Goal: Complete Application Form: Complete application form

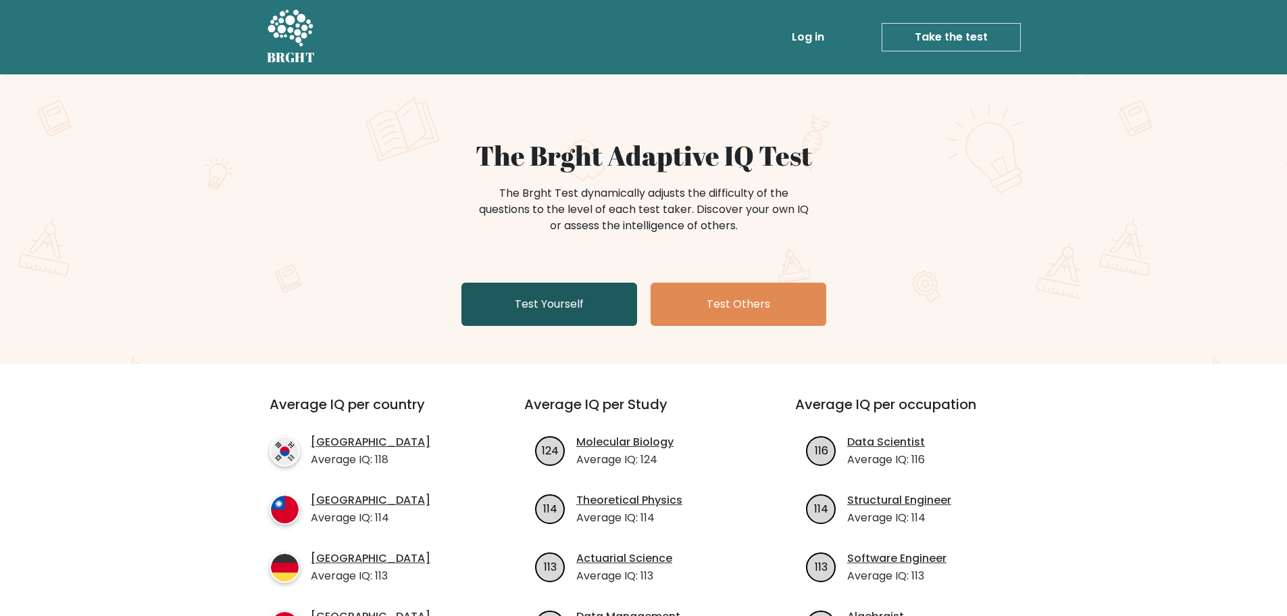
click at [577, 297] on link "Test Yourself" at bounding box center [550, 303] width 176 height 43
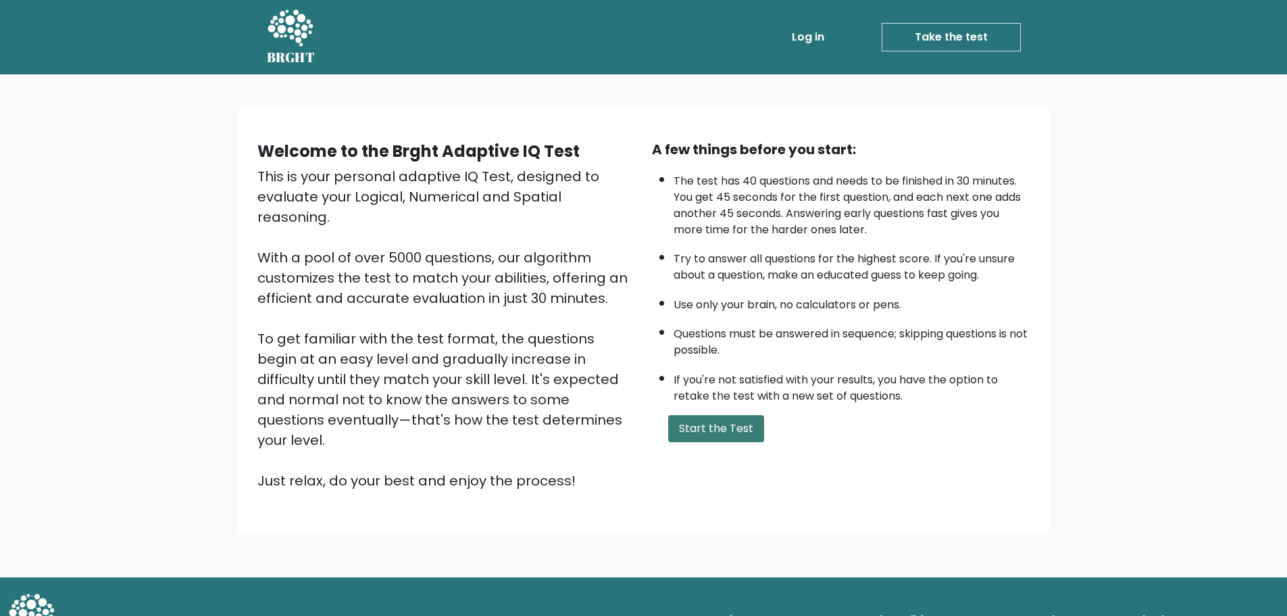
click at [737, 427] on button "Start the Test" at bounding box center [716, 428] width 96 height 27
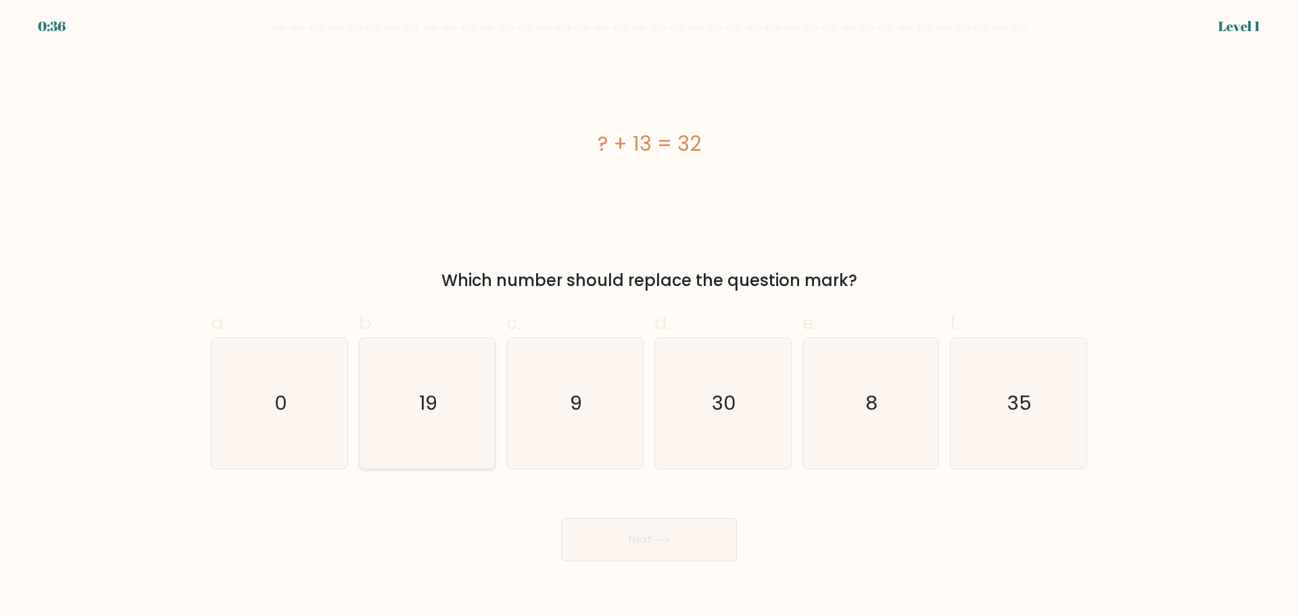
click at [447, 426] on icon "19" at bounding box center [427, 403] width 130 height 130
click at [649, 317] on input "b. 19" at bounding box center [649, 312] width 1 height 9
radio input "true"
click at [692, 543] on button "Next" at bounding box center [649, 539] width 176 height 43
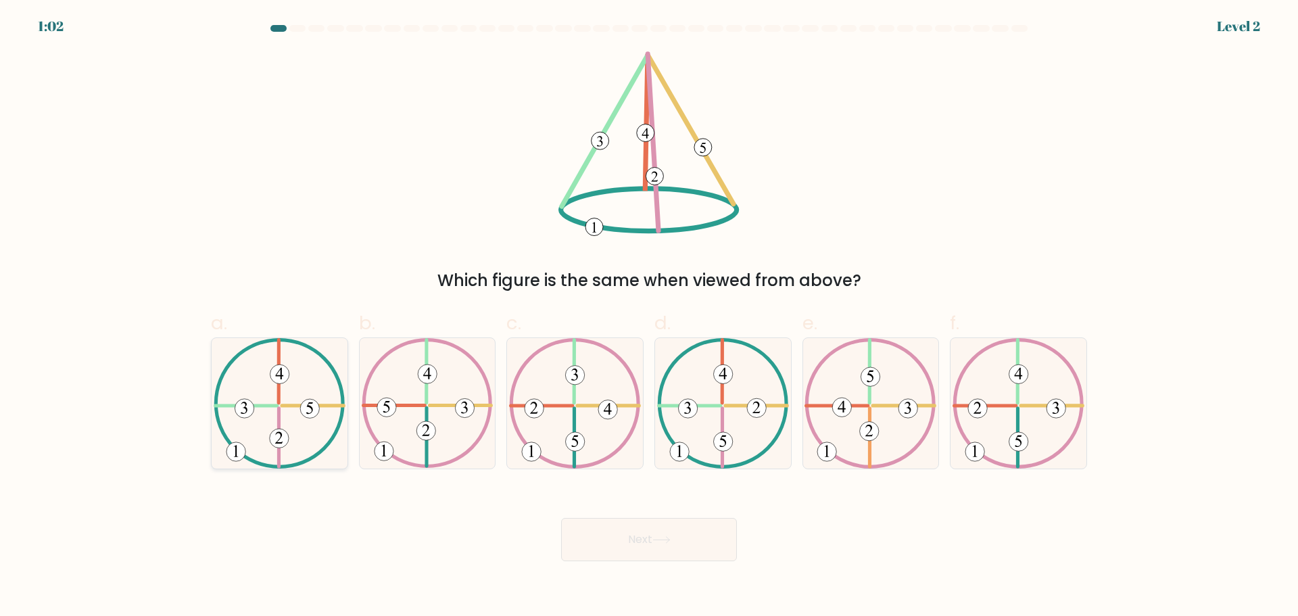
click at [303, 433] on icon at bounding box center [280, 403] width 132 height 130
click at [649, 317] on input "a." at bounding box center [649, 312] width 1 height 9
radio input "true"
click at [718, 566] on body "1:01 Level 2" at bounding box center [649, 308] width 1298 height 616
click at [718, 546] on button "Next" at bounding box center [649, 539] width 176 height 43
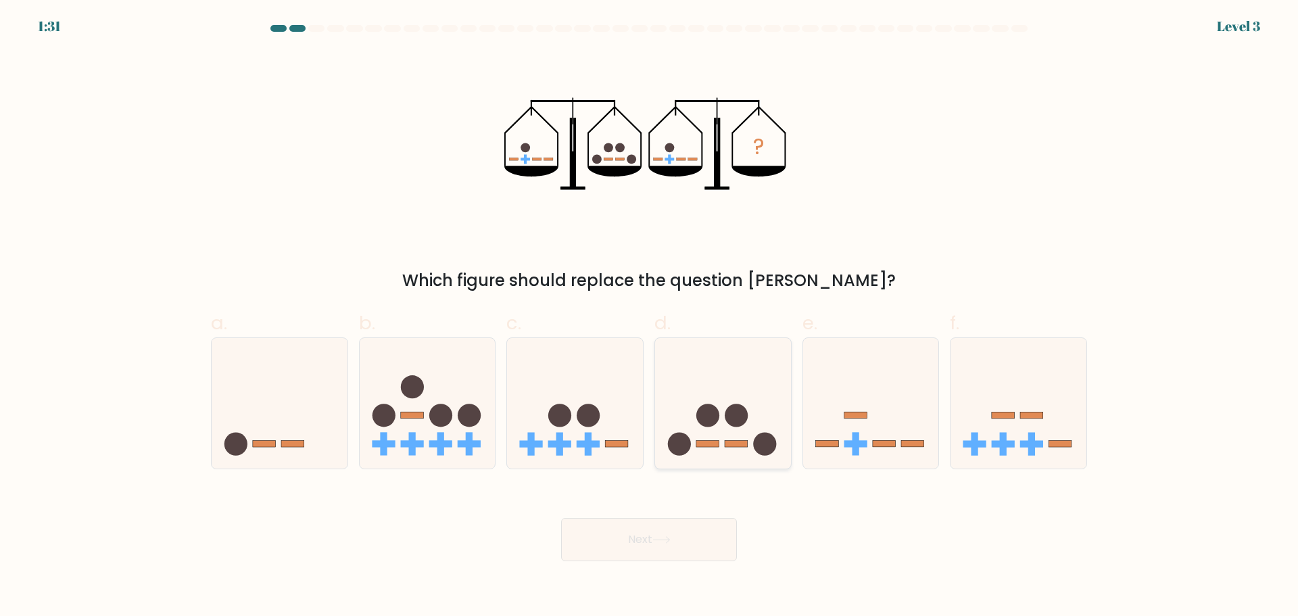
click at [729, 380] on icon at bounding box center [723, 403] width 136 height 112
click at [649, 317] on input "d." at bounding box center [649, 312] width 1 height 9
radio input "true"
click at [703, 545] on button "Next" at bounding box center [649, 539] width 176 height 43
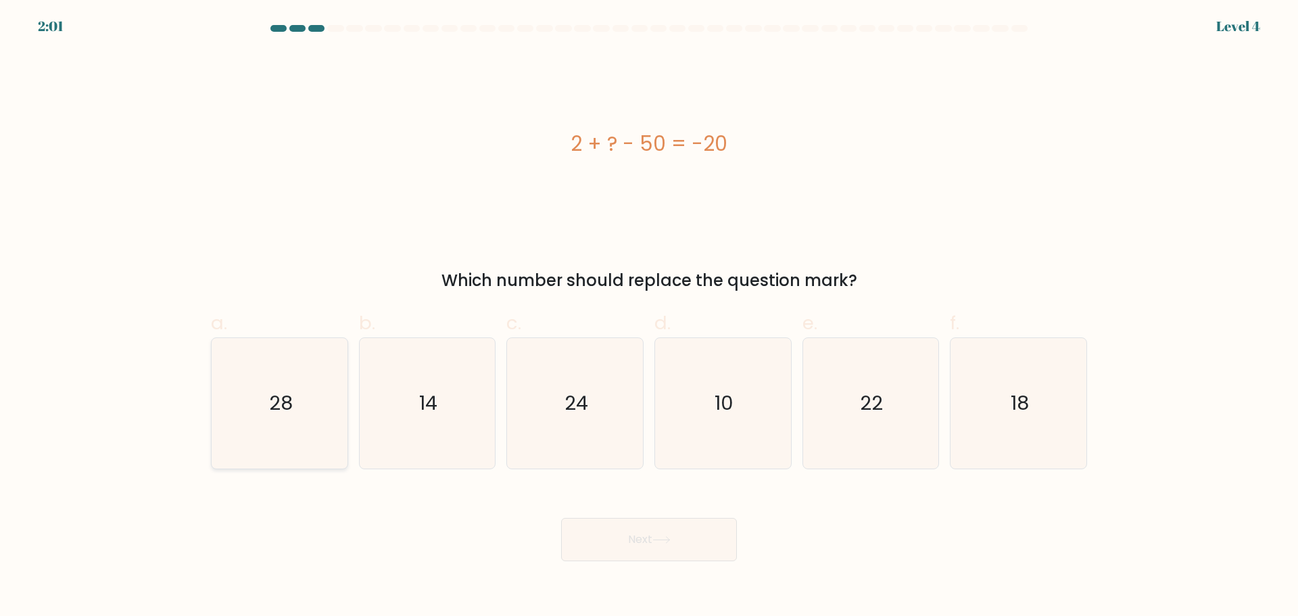
click at [319, 383] on icon "28" at bounding box center [279, 403] width 130 height 130
click at [649, 317] on input "a. 28" at bounding box center [649, 312] width 1 height 9
radio input "true"
click at [635, 541] on button "Next" at bounding box center [649, 539] width 176 height 43
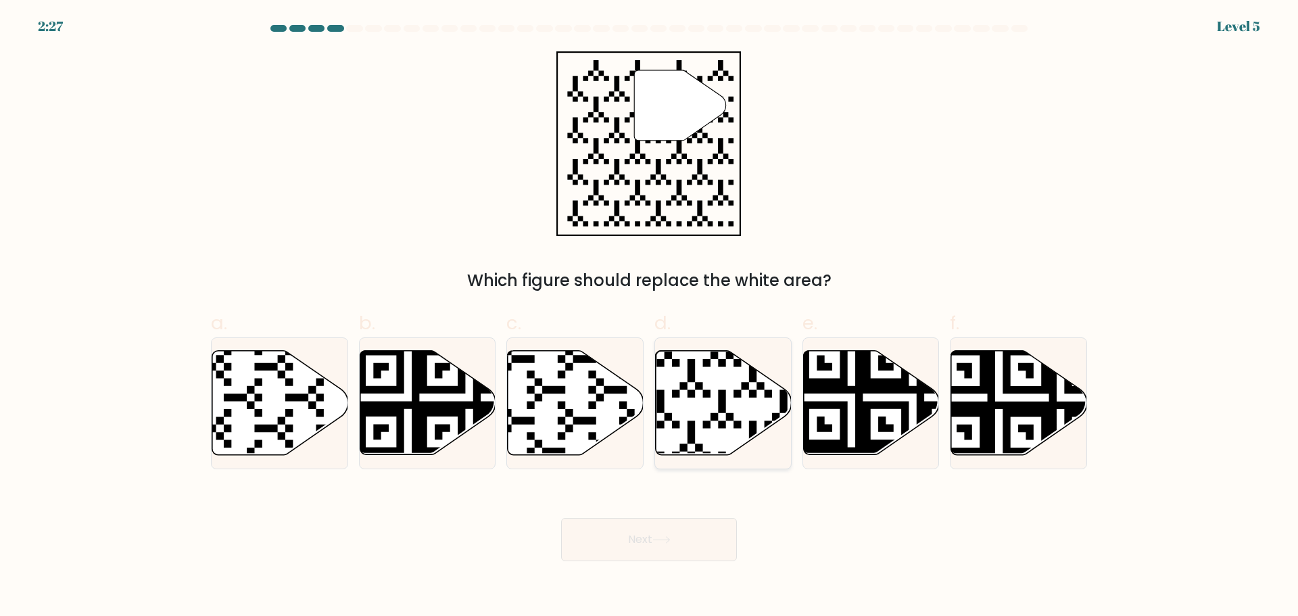
click at [697, 380] on icon at bounding box center [724, 402] width 136 height 104
click at [649, 317] on input "d." at bounding box center [649, 312] width 1 height 9
radio input "true"
click at [658, 527] on button "Next" at bounding box center [649, 539] width 176 height 43
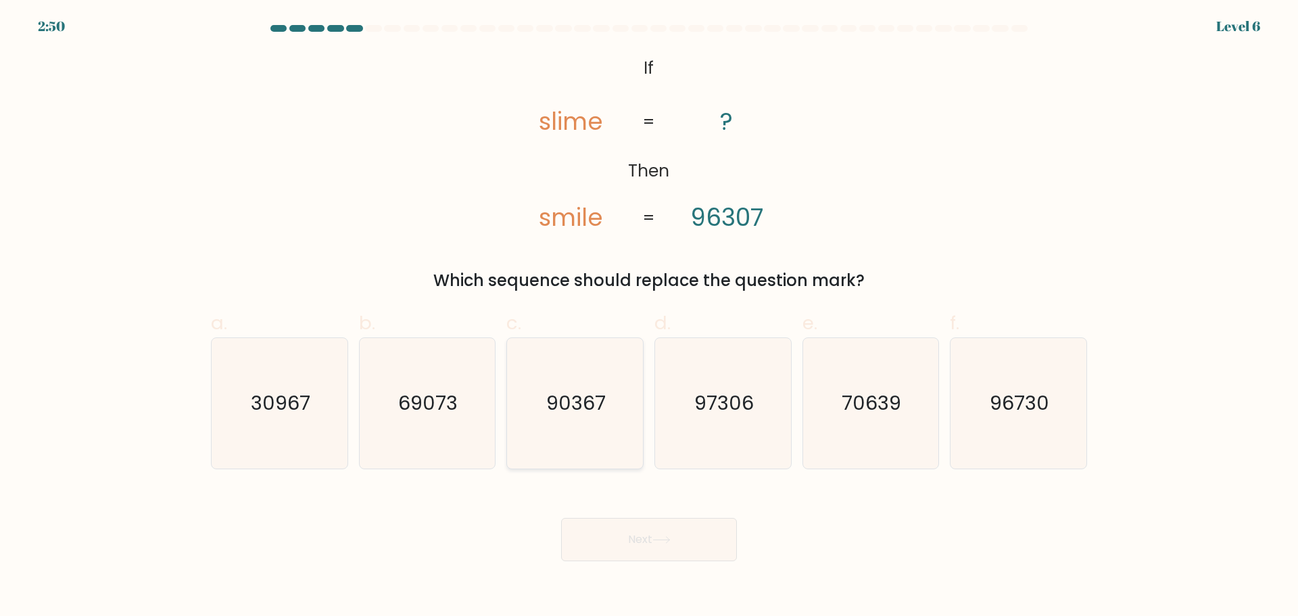
click at [551, 416] on text "90367" at bounding box center [576, 402] width 59 height 27
click at [649, 317] on input "c. 90367" at bounding box center [649, 312] width 1 height 9
radio input "true"
click at [687, 541] on button "Next" at bounding box center [649, 539] width 176 height 43
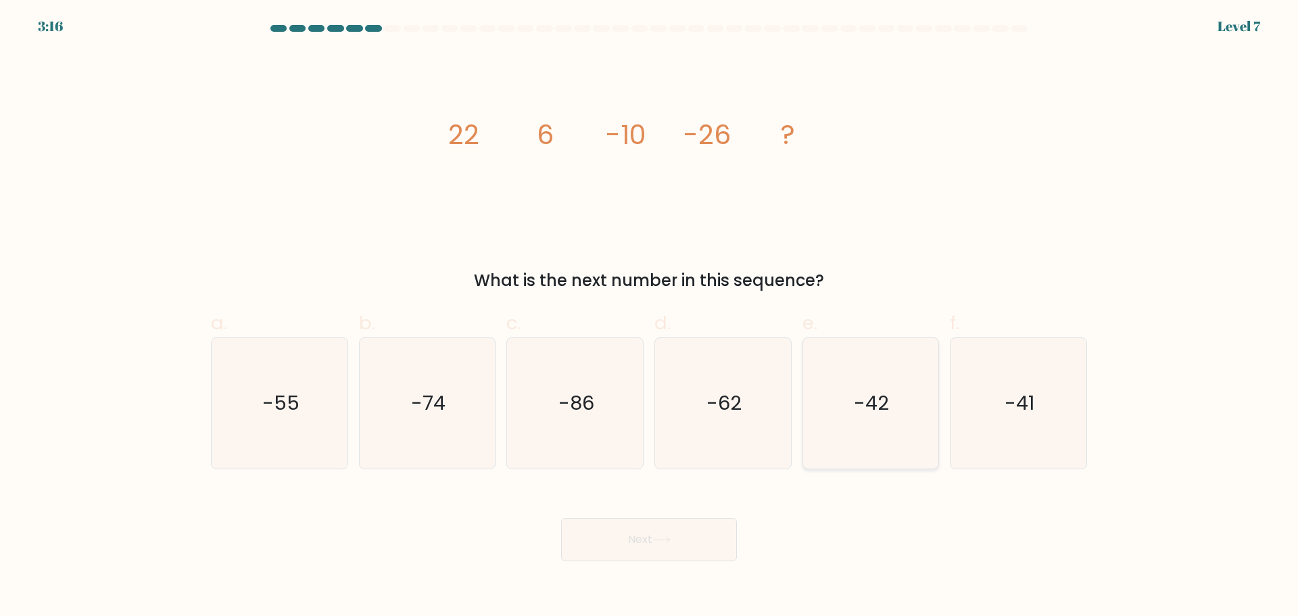
click at [877, 430] on icon "-42" at bounding box center [870, 403] width 130 height 130
click at [649, 317] on input "e. -42" at bounding box center [649, 312] width 1 height 9
radio input "true"
click at [698, 554] on button "Next" at bounding box center [649, 539] width 176 height 43
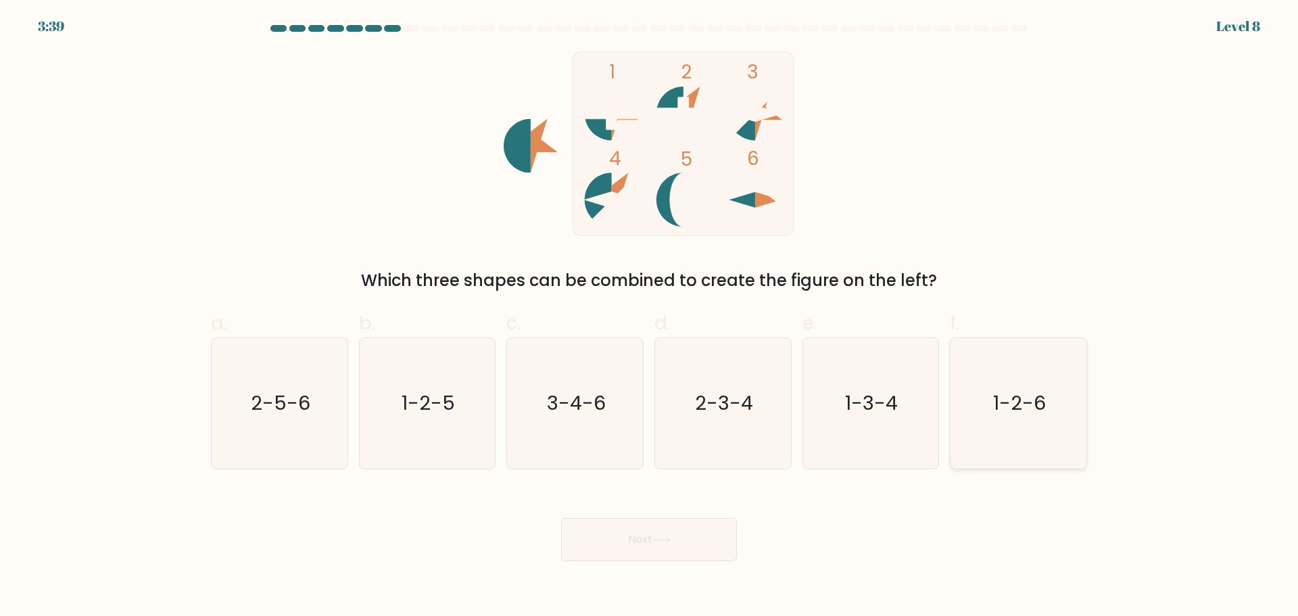
click at [1025, 393] on text "1-2-6" at bounding box center [1019, 402] width 53 height 27
click at [649, 317] on input "f. 1-2-6" at bounding box center [649, 312] width 1 height 9
radio input "true"
click at [651, 554] on button "Next" at bounding box center [649, 539] width 176 height 43
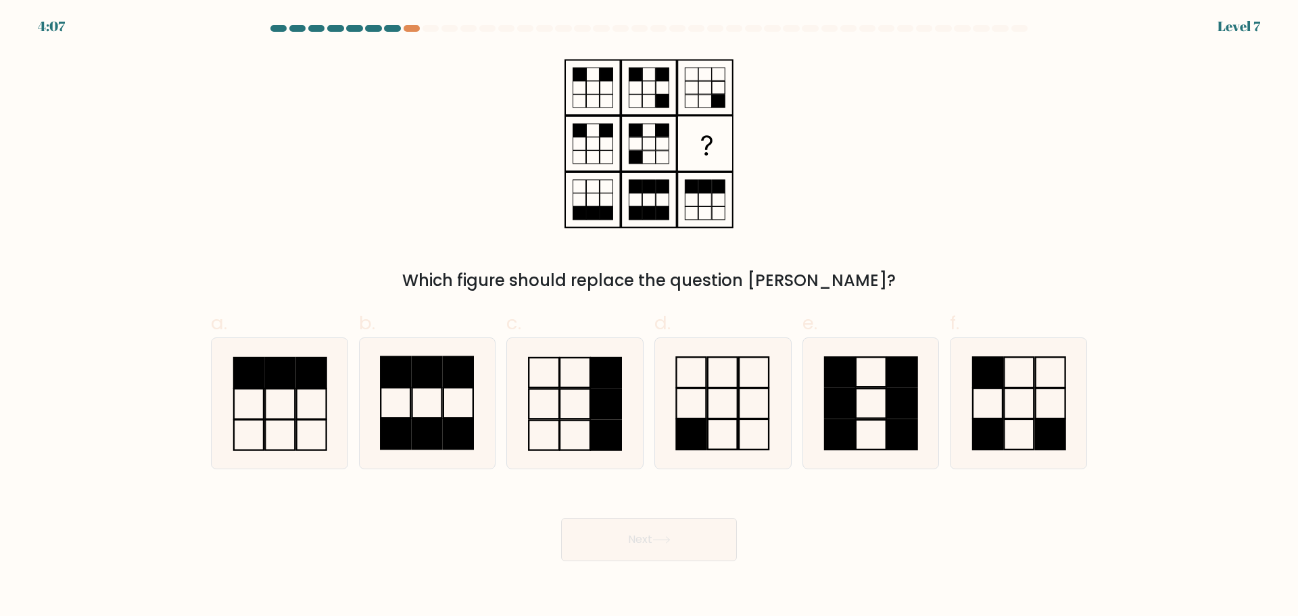
drag, startPoint x: 686, startPoint y: 371, endPoint x: 676, endPoint y: 494, distance: 123.4
click at [686, 372] on icon at bounding box center [723, 403] width 130 height 130
click at [649, 317] on input "d." at bounding box center [649, 312] width 1 height 9
radio input "true"
click at [670, 547] on button "Next" at bounding box center [649, 539] width 176 height 43
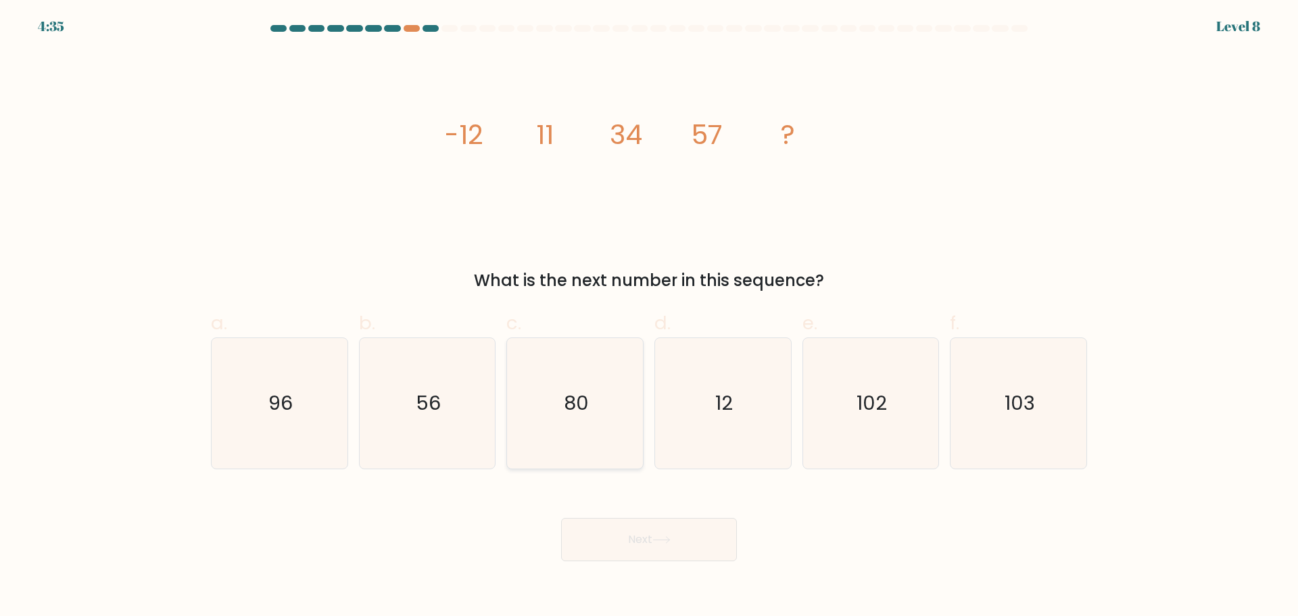
click at [610, 414] on icon "80" at bounding box center [575, 403] width 130 height 130
click at [649, 317] on input "c. 80" at bounding box center [649, 312] width 1 height 9
radio input "true"
click at [631, 539] on button "Next" at bounding box center [649, 539] width 176 height 43
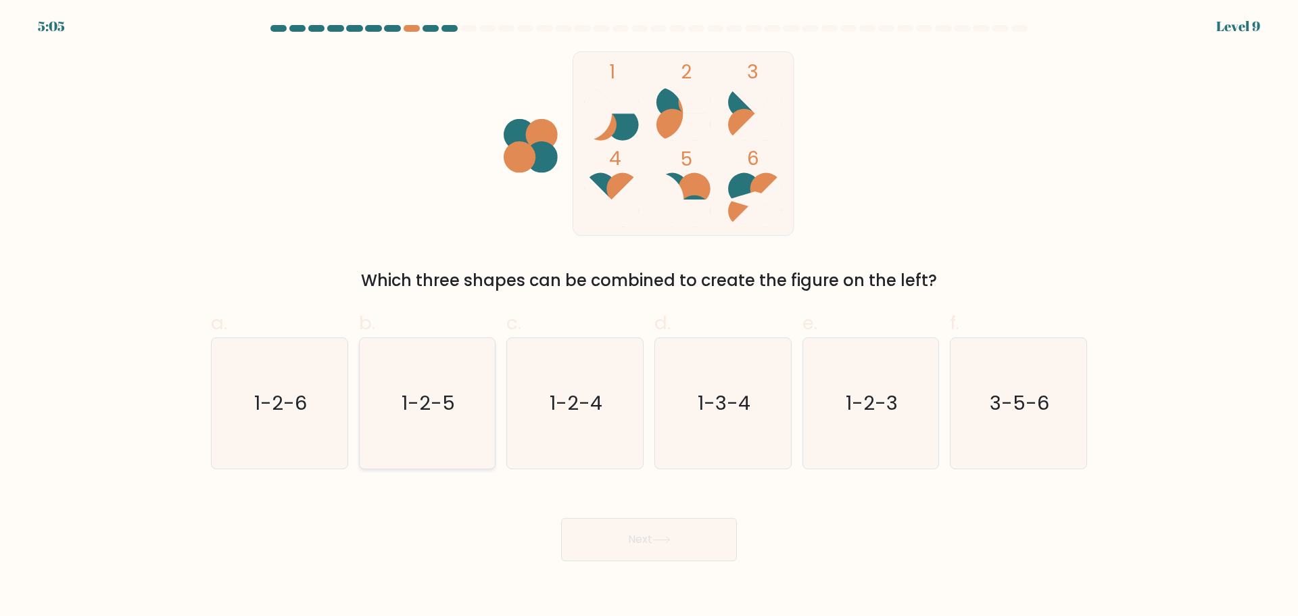
click at [474, 398] on icon "1-2-5" at bounding box center [427, 403] width 130 height 130
click at [649, 317] on input "b. 1-2-5" at bounding box center [649, 312] width 1 height 9
radio input "true"
click at [670, 535] on button "Next" at bounding box center [649, 539] width 176 height 43
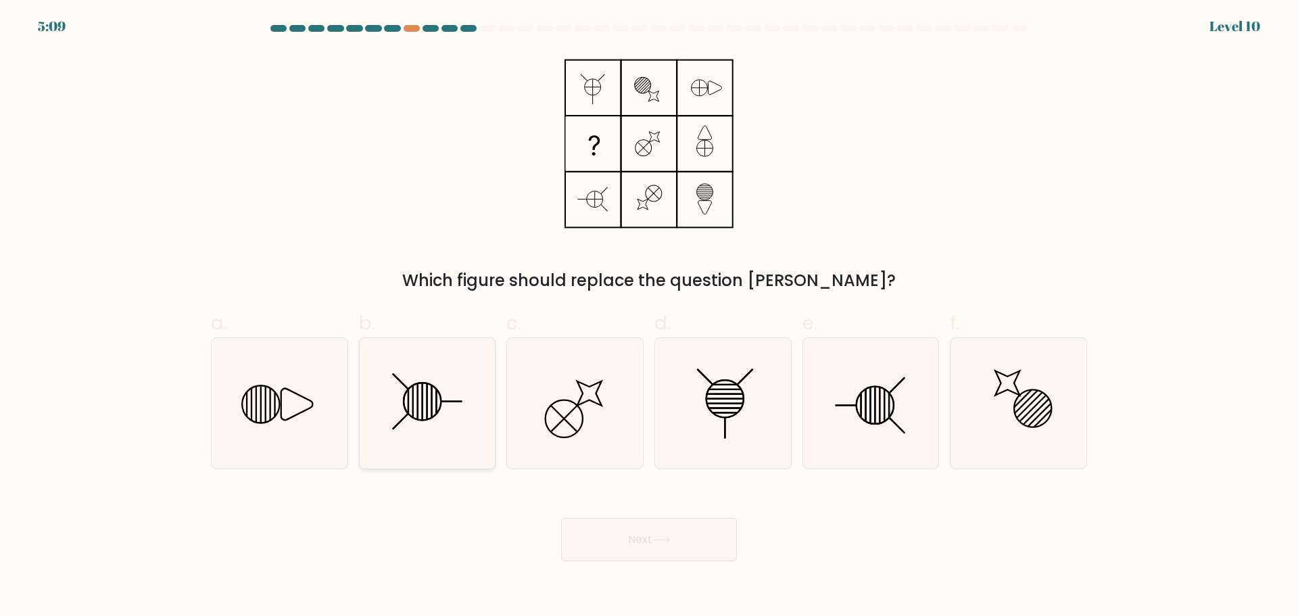
click at [445, 423] on icon at bounding box center [427, 403] width 130 height 130
click at [649, 317] on input "b." at bounding box center [649, 312] width 1 height 9
radio input "true"
click at [668, 538] on icon at bounding box center [661, 539] width 18 height 7
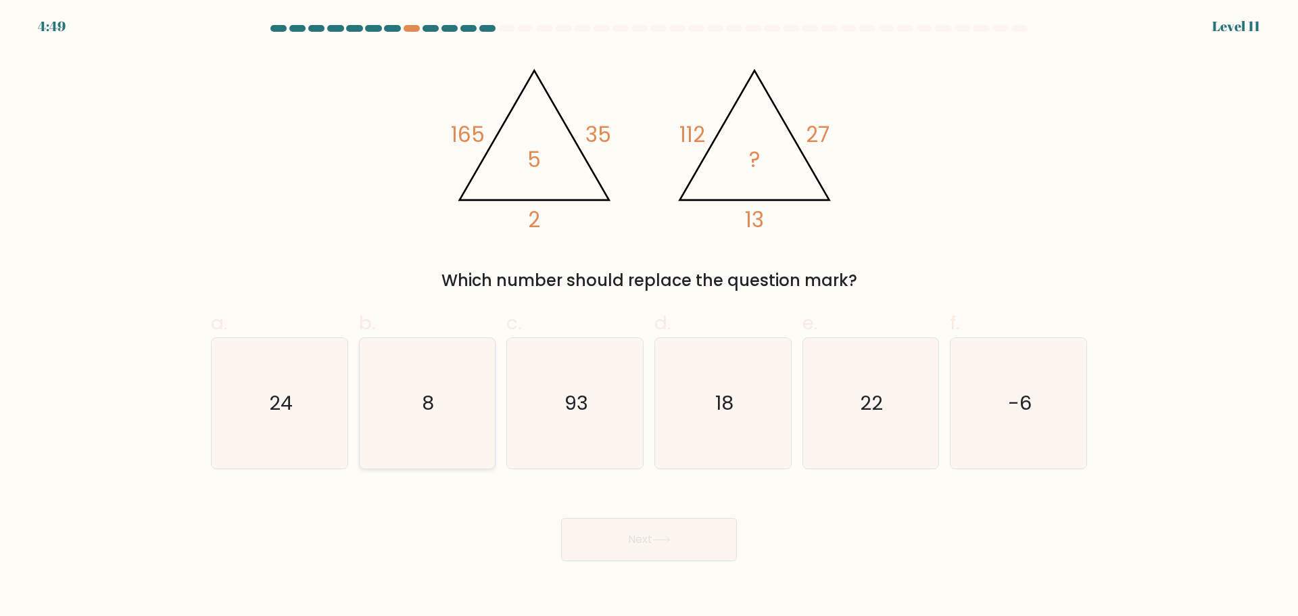
click at [441, 366] on icon "8" at bounding box center [427, 403] width 130 height 130
click at [649, 317] on input "b. 8" at bounding box center [649, 312] width 1 height 9
radio input "true"
click at [629, 533] on button "Next" at bounding box center [649, 539] width 176 height 43
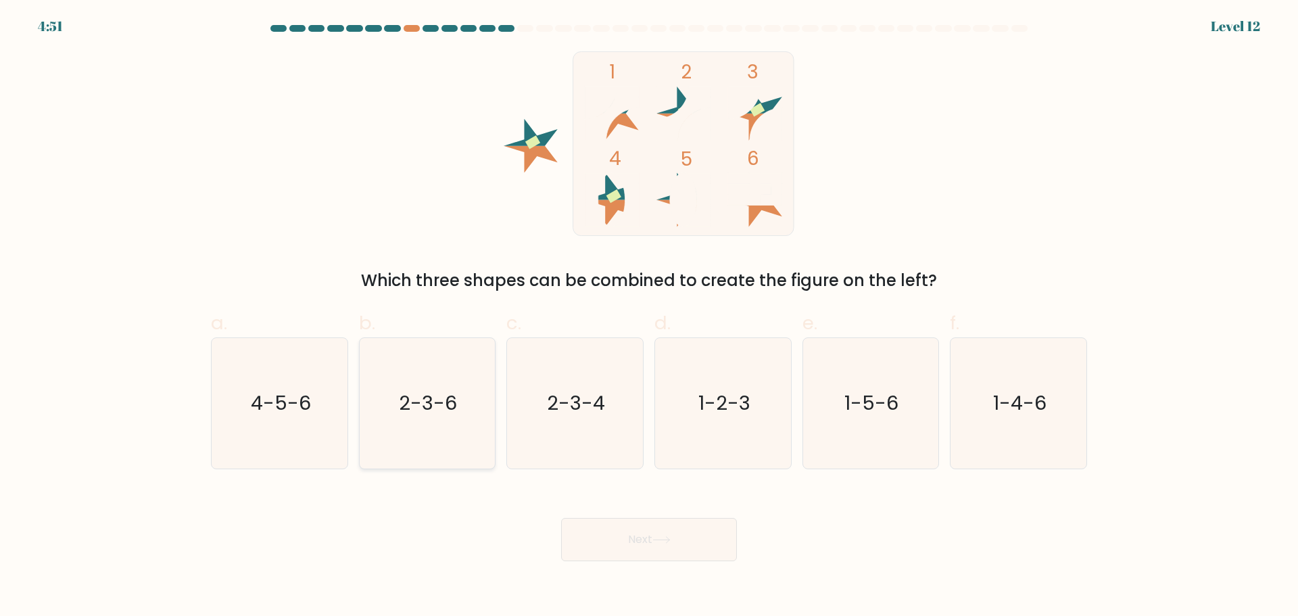
click at [480, 400] on icon "2-3-6" at bounding box center [427, 403] width 130 height 130
click at [649, 317] on input "b. 2-3-6" at bounding box center [649, 312] width 1 height 9
radio input "true"
click at [688, 541] on button "Next" at bounding box center [649, 539] width 176 height 43
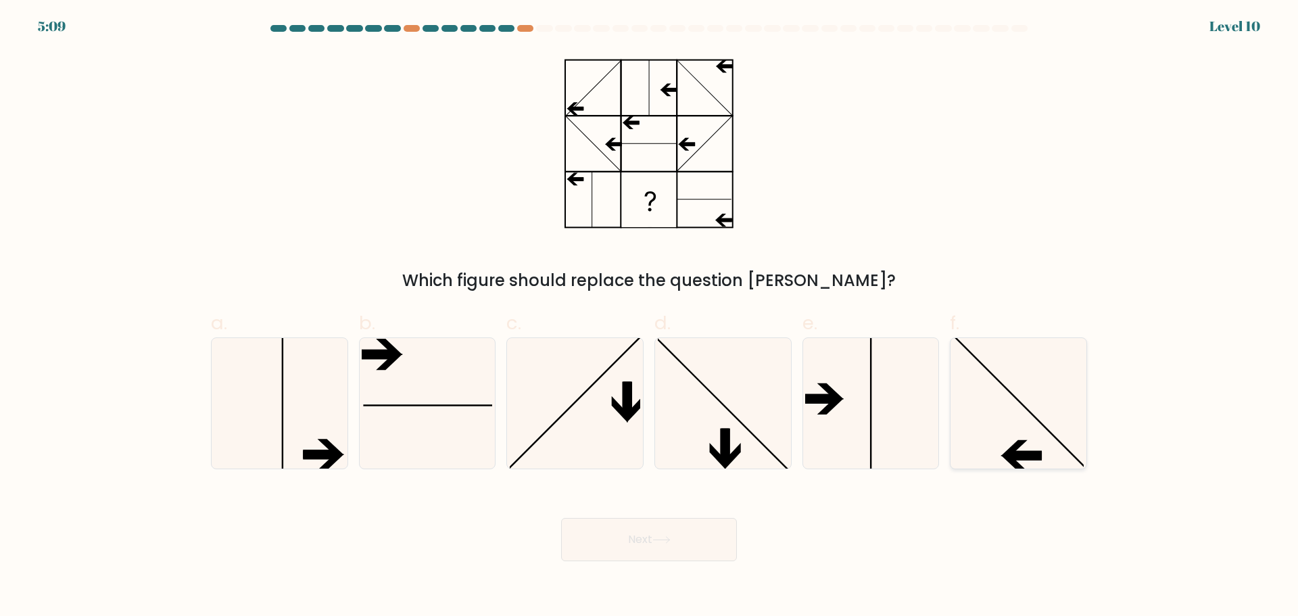
click at [1025, 410] on icon at bounding box center [1018, 403] width 130 height 130
click at [649, 317] on input "f." at bounding box center [649, 312] width 1 height 9
radio input "true"
click at [681, 528] on button "Next" at bounding box center [649, 539] width 176 height 43
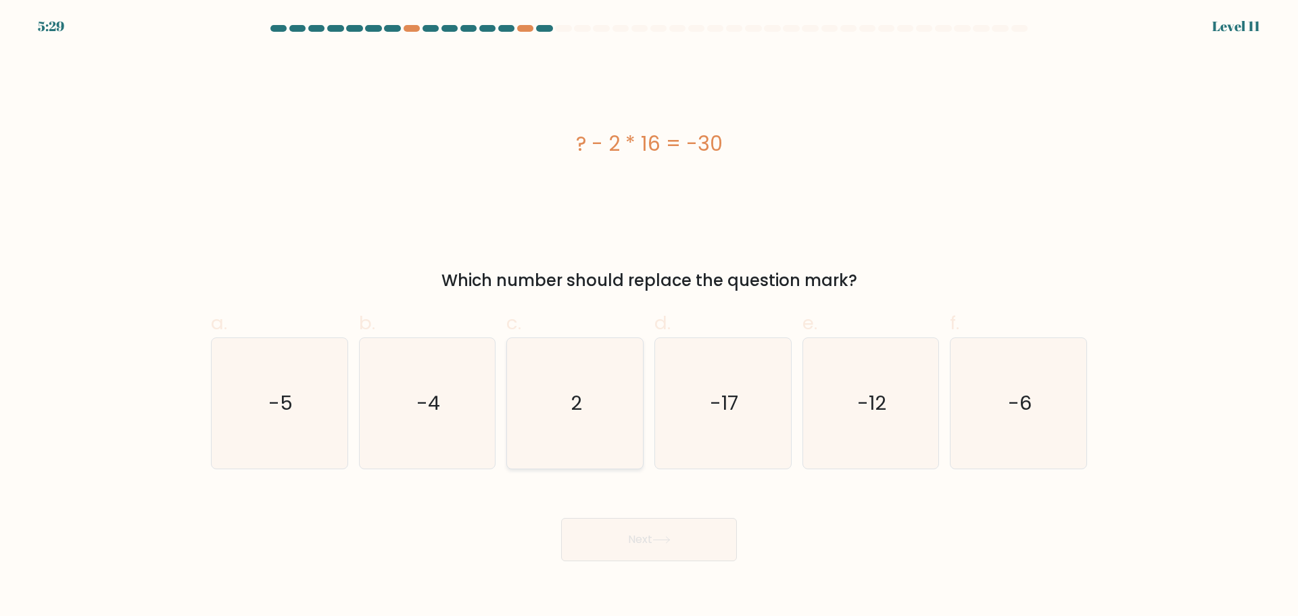
click at [595, 395] on icon "2" at bounding box center [575, 403] width 130 height 130
click at [649, 317] on input "c. 2" at bounding box center [649, 312] width 1 height 9
radio input "true"
click at [639, 528] on button "Next" at bounding box center [649, 539] width 176 height 43
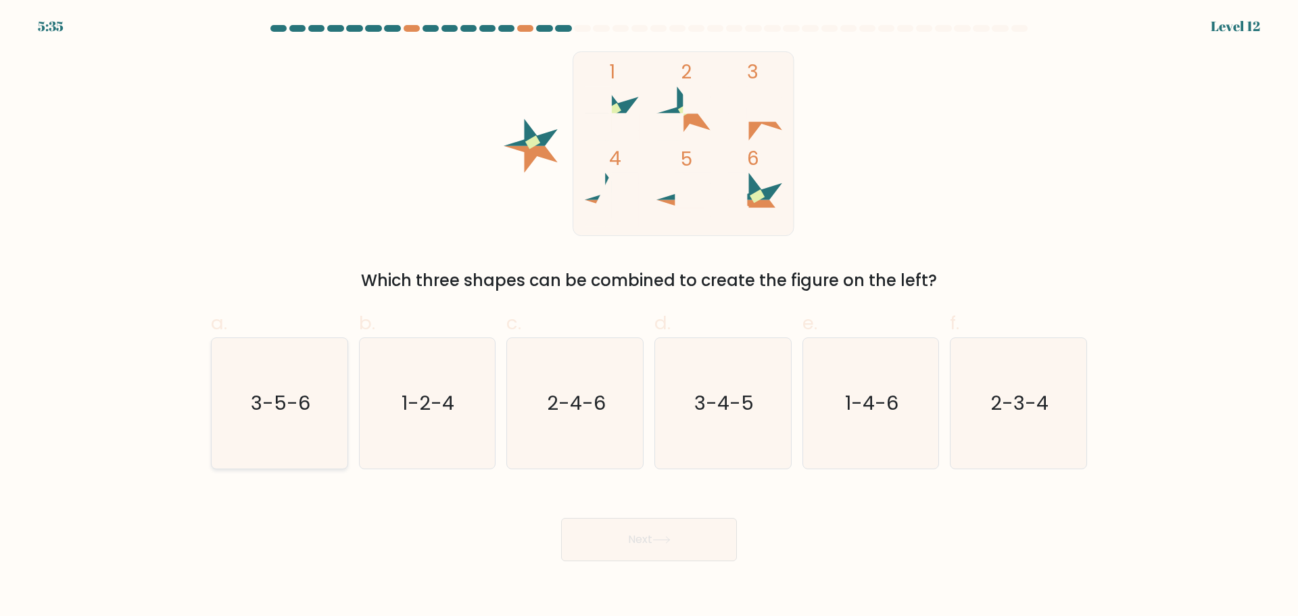
click at [300, 420] on icon "3-5-6" at bounding box center [279, 403] width 130 height 130
click at [649, 317] on input "a. 3-5-6" at bounding box center [649, 312] width 1 height 9
radio input "true"
click at [667, 533] on button "Next" at bounding box center [649, 539] width 176 height 43
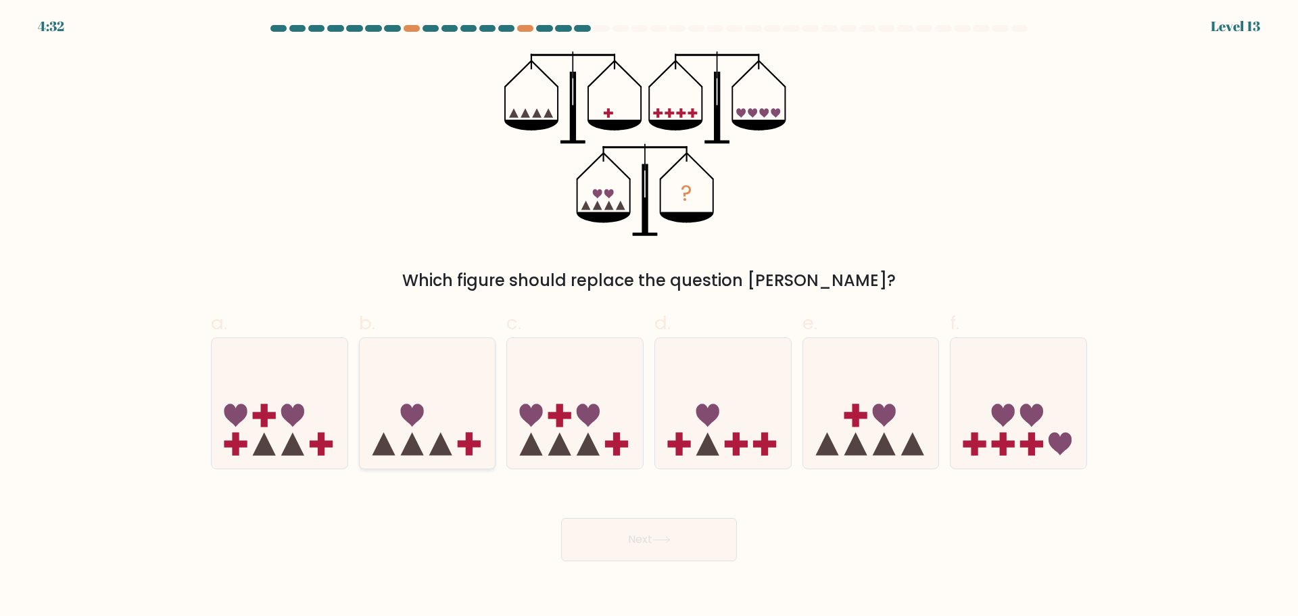
click at [369, 362] on icon at bounding box center [428, 403] width 136 height 112
click at [649, 317] on input "b." at bounding box center [649, 312] width 1 height 9
radio input "true"
click at [606, 535] on button "Next" at bounding box center [649, 539] width 176 height 43
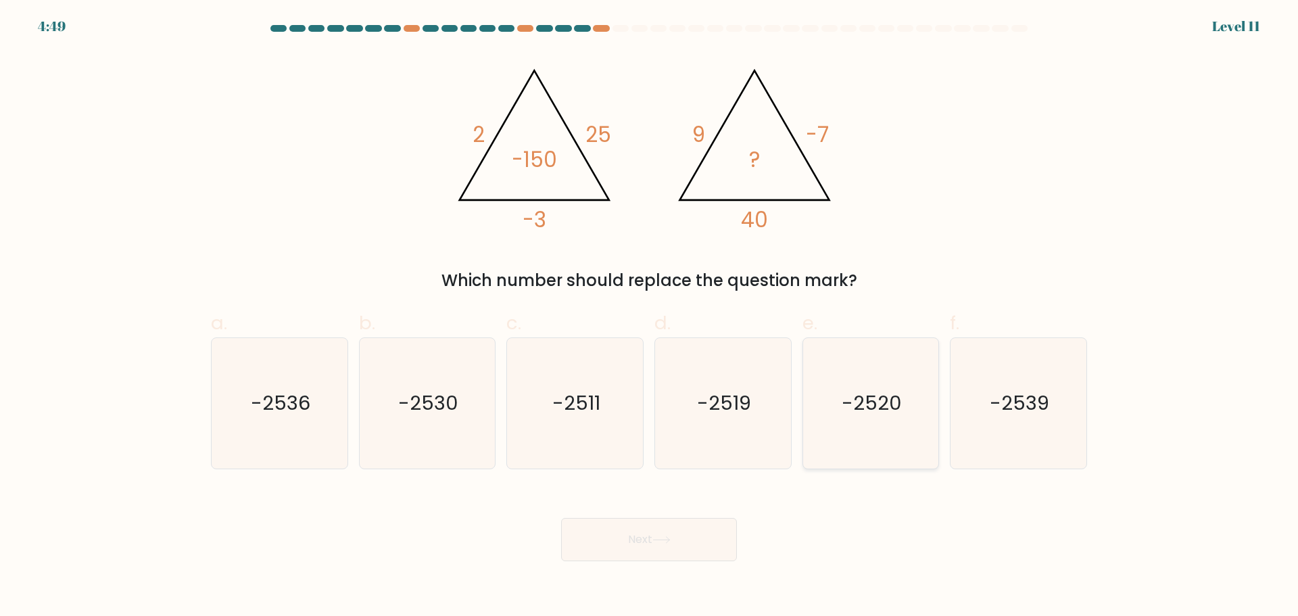
click at [885, 440] on icon "-2520" at bounding box center [870, 403] width 130 height 130
click at [649, 317] on input "e. -2520" at bounding box center [649, 312] width 1 height 9
radio input "true"
click at [647, 541] on button "Next" at bounding box center [649, 539] width 176 height 43
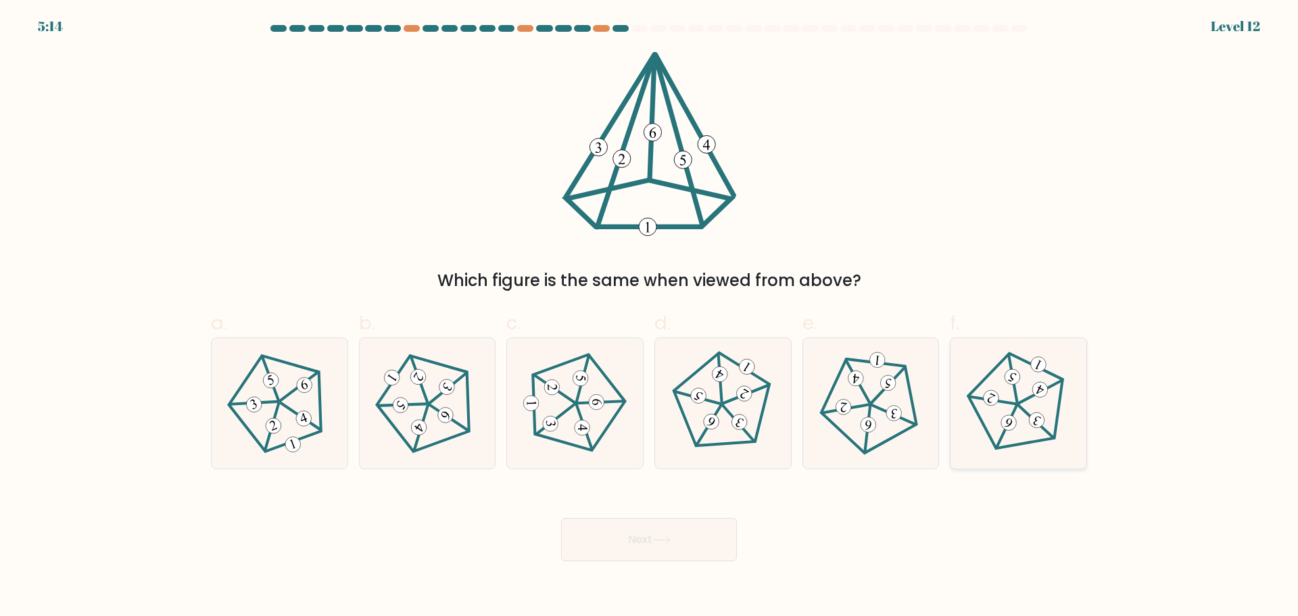
click at [1027, 394] on icon at bounding box center [1018, 403] width 104 height 104
click at [649, 317] on input "f." at bounding box center [649, 312] width 1 height 9
radio input "true"
click at [651, 535] on button "Next" at bounding box center [649, 539] width 176 height 43
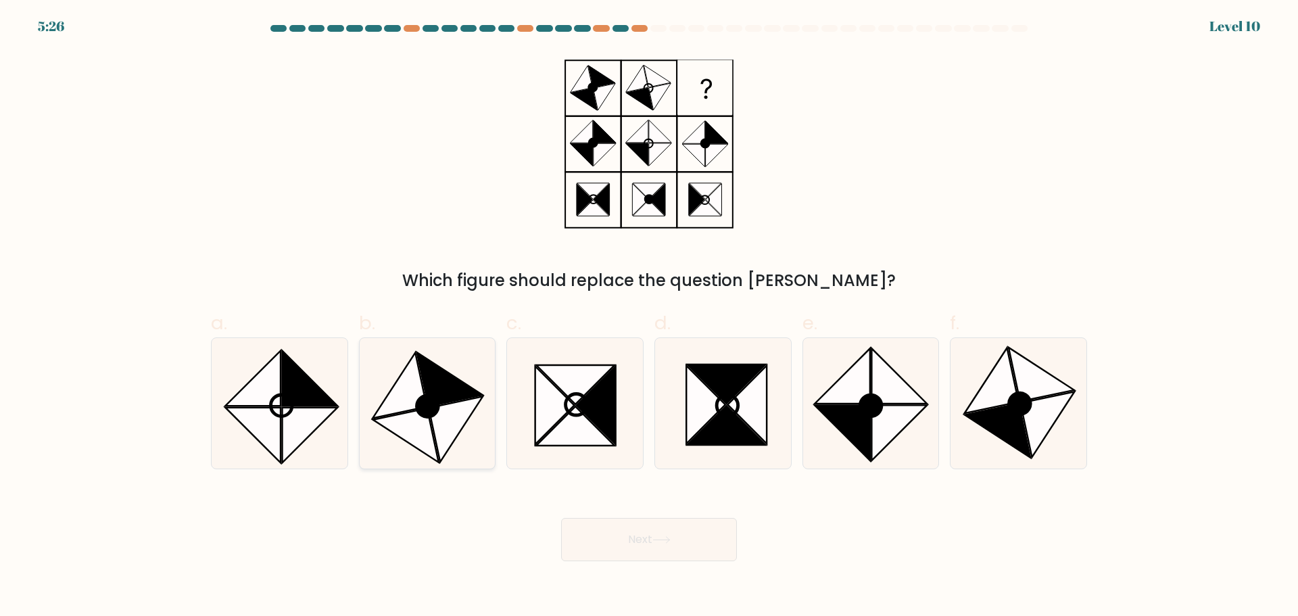
click at [445, 387] on icon at bounding box center [450, 379] width 66 height 54
click at [649, 317] on input "b." at bounding box center [649, 312] width 1 height 9
radio input "true"
click at [622, 541] on button "Next" at bounding box center [649, 539] width 176 height 43
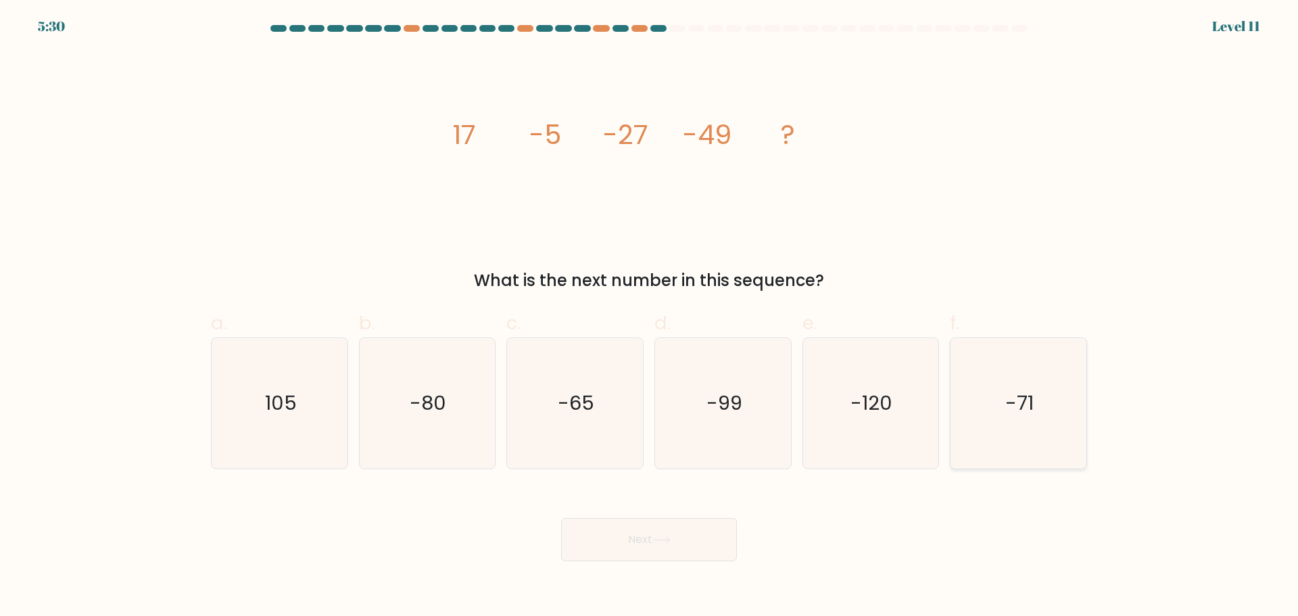
click at [1037, 410] on icon "-71" at bounding box center [1018, 403] width 130 height 130
click at [649, 317] on input "f. -71" at bounding box center [649, 312] width 1 height 9
radio input "true"
click at [673, 518] on button "Next" at bounding box center [649, 539] width 176 height 43
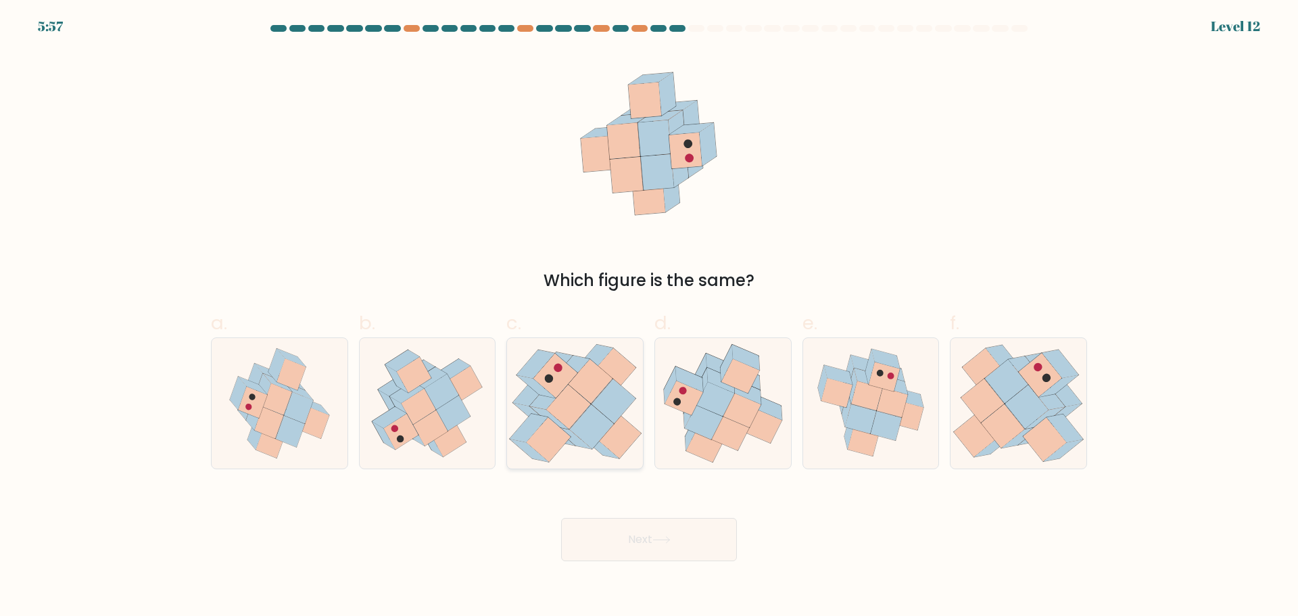
click at [585, 430] on icon at bounding box center [591, 426] width 44 height 45
click at [649, 317] on input "c." at bounding box center [649, 312] width 1 height 9
radio input "true"
click at [649, 534] on button "Next" at bounding box center [649, 539] width 176 height 43
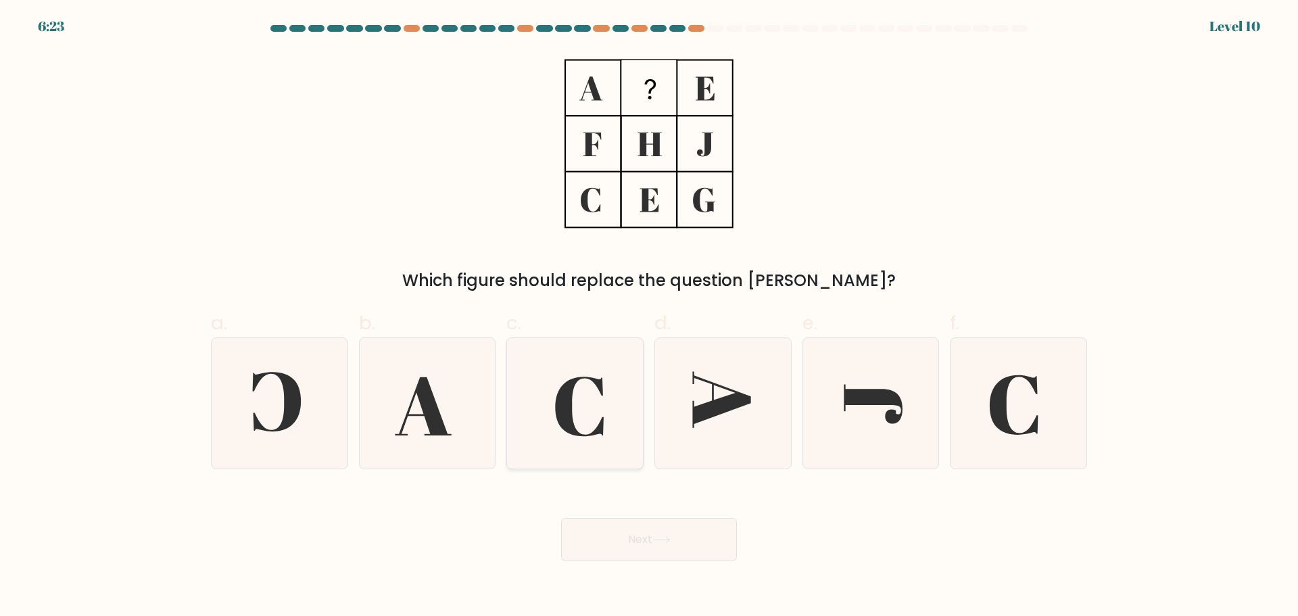
click at [533, 409] on icon at bounding box center [575, 403] width 130 height 130
click at [649, 317] on input "c." at bounding box center [649, 312] width 1 height 9
radio input "true"
click at [649, 541] on button "Next" at bounding box center [649, 539] width 176 height 43
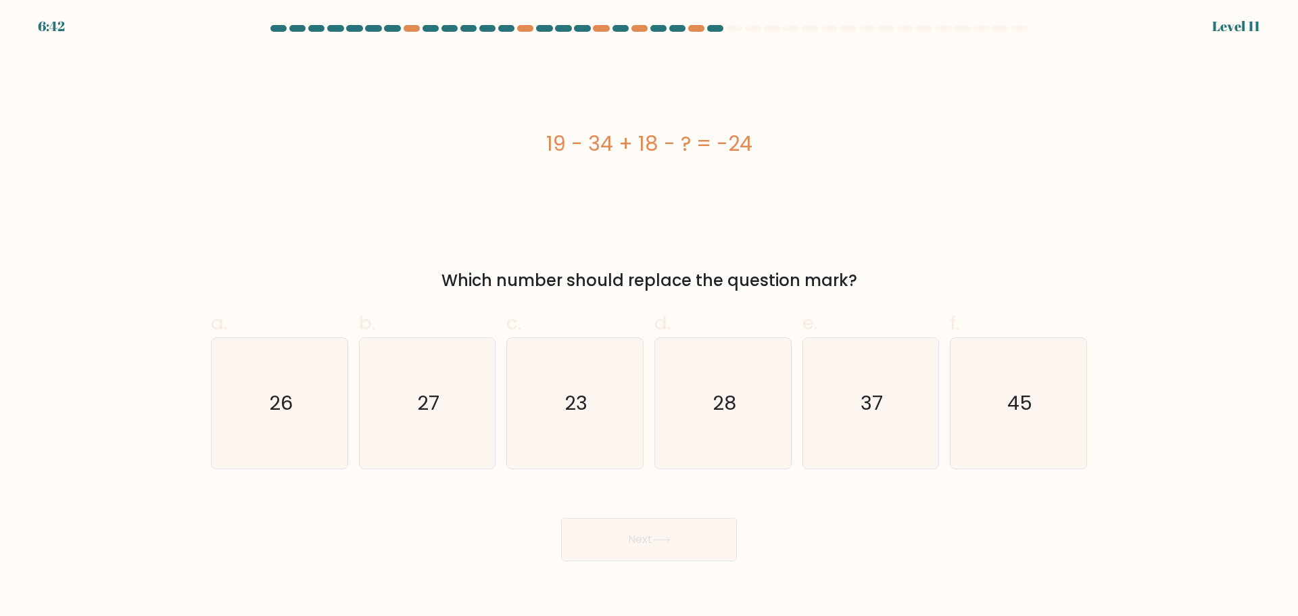
click at [453, 397] on icon "27" at bounding box center [427, 403] width 130 height 130
click at [649, 317] on input "b. 27" at bounding box center [649, 312] width 1 height 9
radio input "true"
click at [635, 533] on button "Next" at bounding box center [649, 539] width 176 height 43
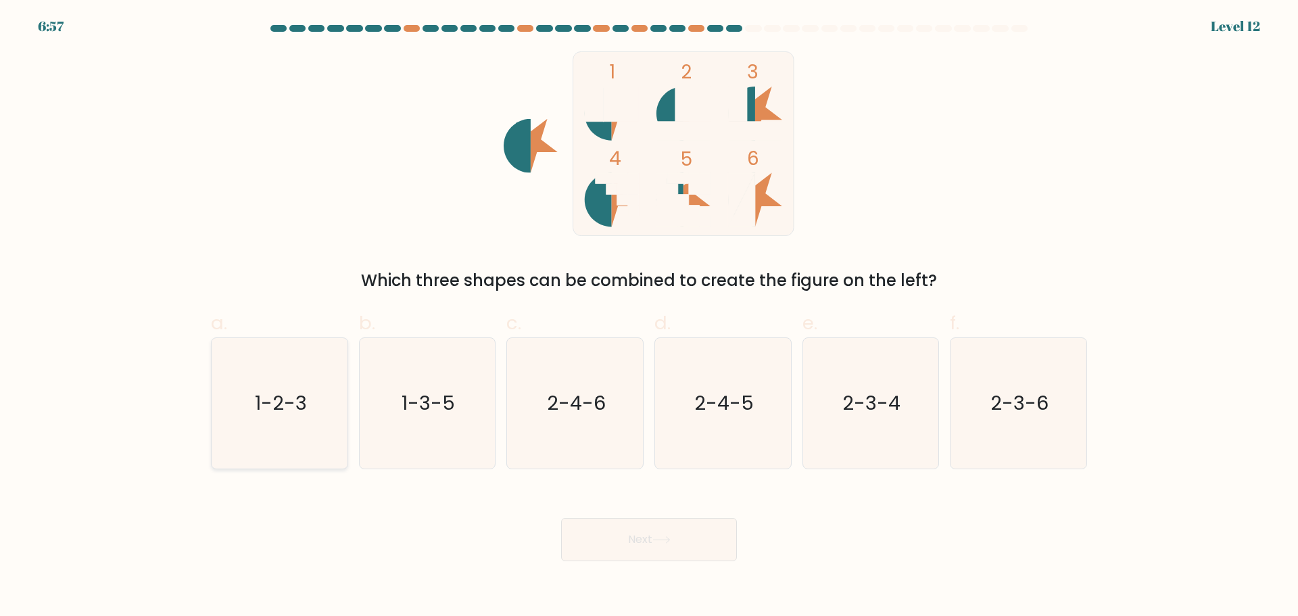
click at [282, 444] on icon "1-2-3" at bounding box center [279, 403] width 130 height 130
click at [649, 317] on input "a. 1-2-3" at bounding box center [649, 312] width 1 height 9
radio input "true"
click at [612, 518] on button "Next" at bounding box center [649, 539] width 176 height 43
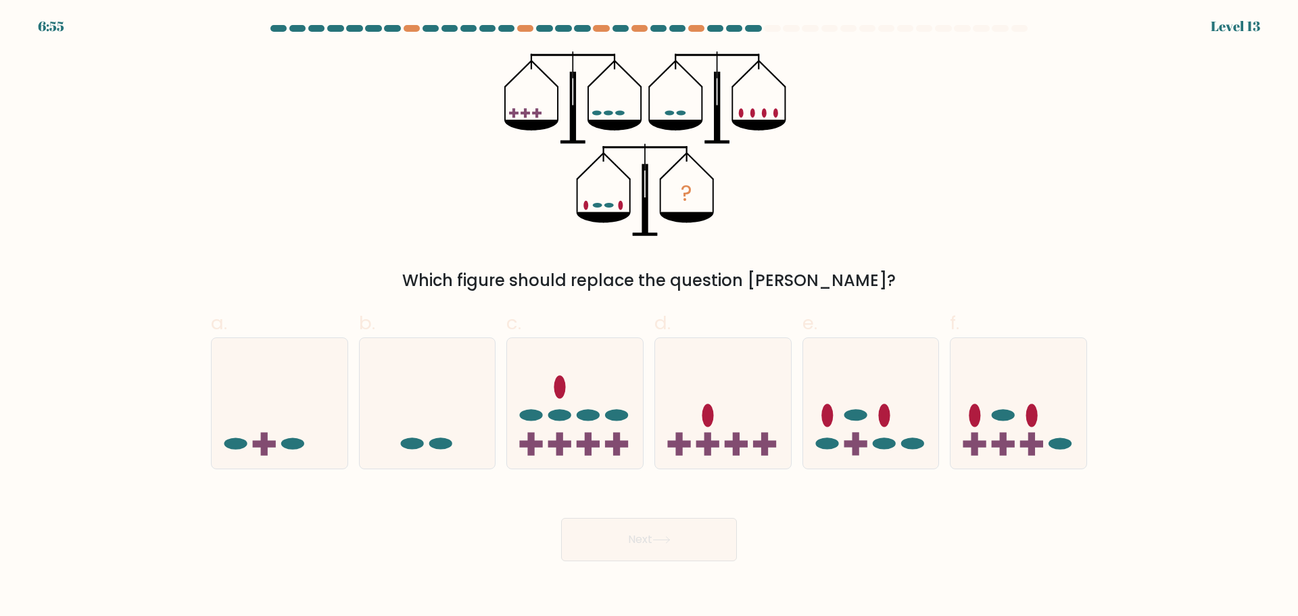
click at [632, 539] on button "Next" at bounding box center [649, 539] width 176 height 43
click at [383, 518] on div "Next" at bounding box center [649, 523] width 892 height 76
click at [416, 391] on icon at bounding box center [428, 403] width 136 height 112
click at [649, 317] on input "b." at bounding box center [649, 312] width 1 height 9
radio input "true"
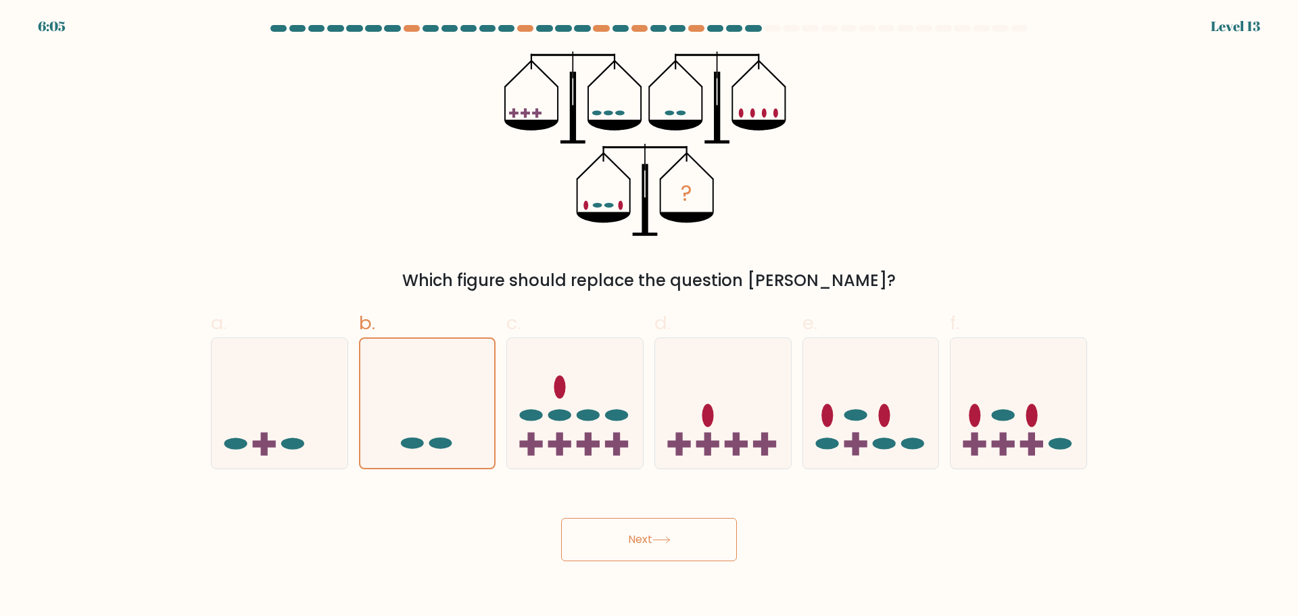
click at [609, 547] on button "Next" at bounding box center [649, 539] width 176 height 43
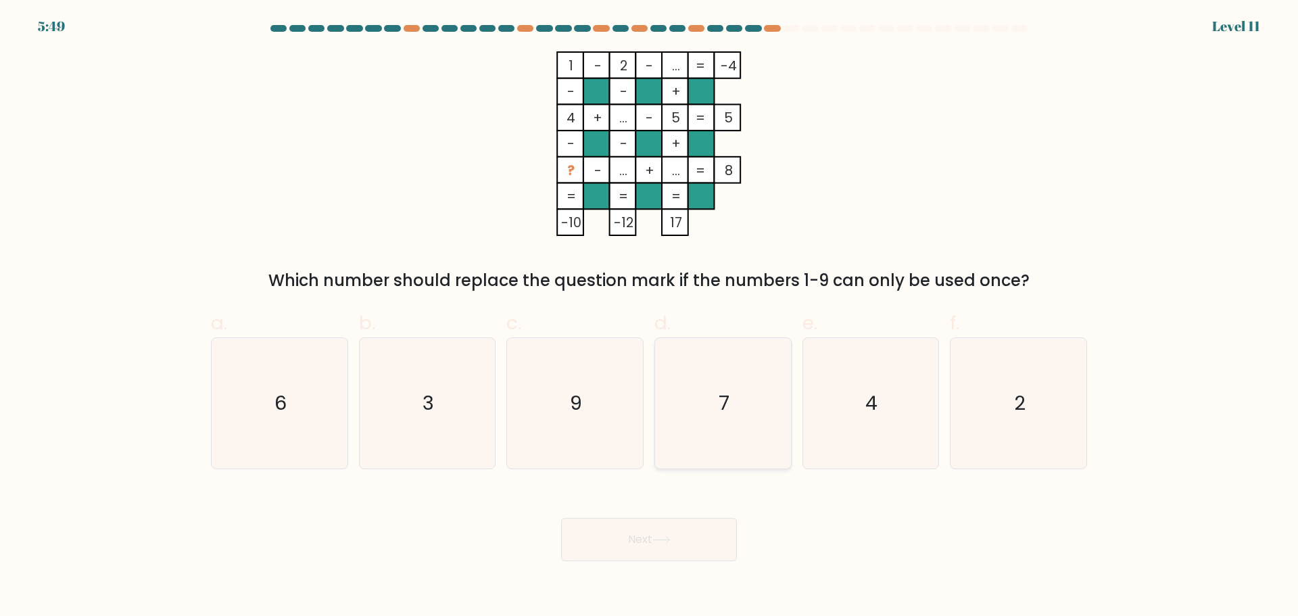
click at [749, 400] on icon "7" at bounding box center [723, 403] width 130 height 130
click at [649, 317] on input "d. 7" at bounding box center [649, 312] width 1 height 9
radio input "true"
click at [643, 574] on body "5:49 Level 11" at bounding box center [649, 308] width 1298 height 616
click at [667, 514] on div "Next" at bounding box center [649, 523] width 892 height 76
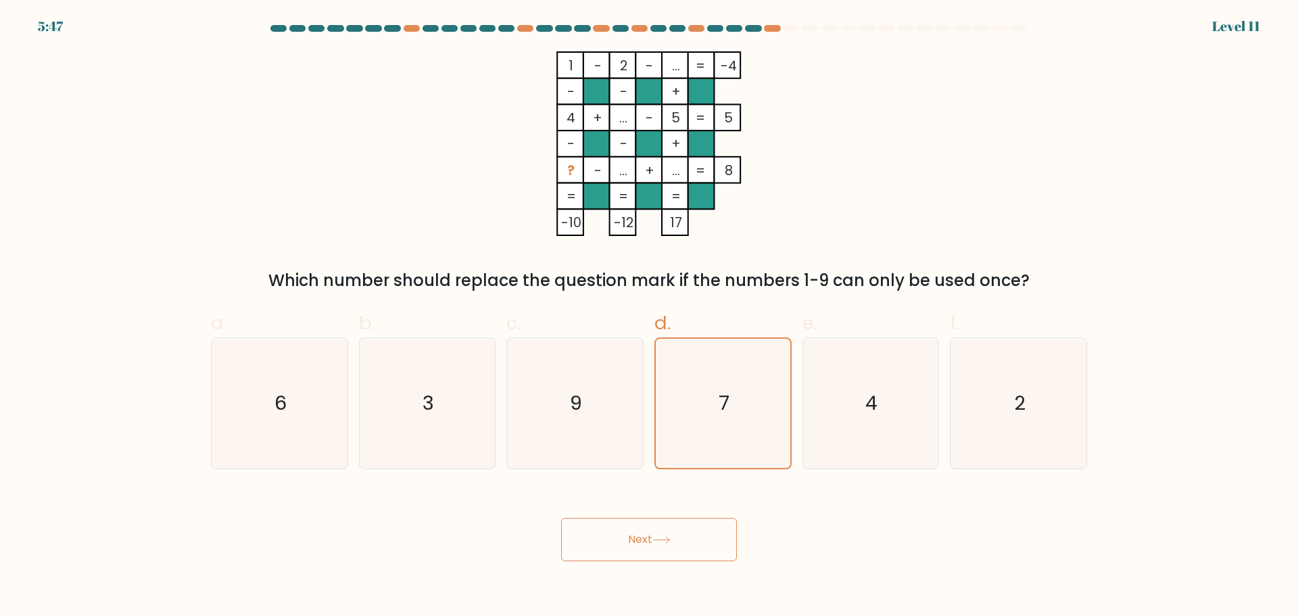
click at [663, 528] on button "Next" at bounding box center [649, 539] width 176 height 43
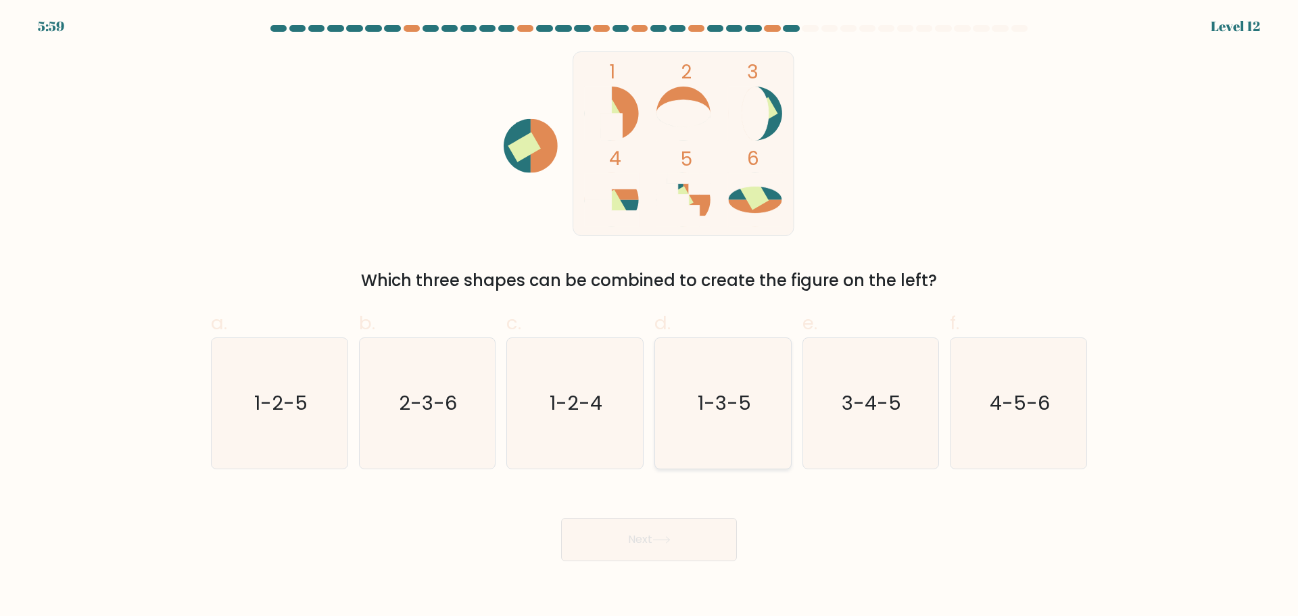
click at [729, 439] on icon "1-3-5" at bounding box center [723, 403] width 130 height 130
click at [649, 317] on input "d. 1-3-5" at bounding box center [649, 312] width 1 height 9
radio input "true"
click at [666, 537] on icon at bounding box center [661, 539] width 18 height 7
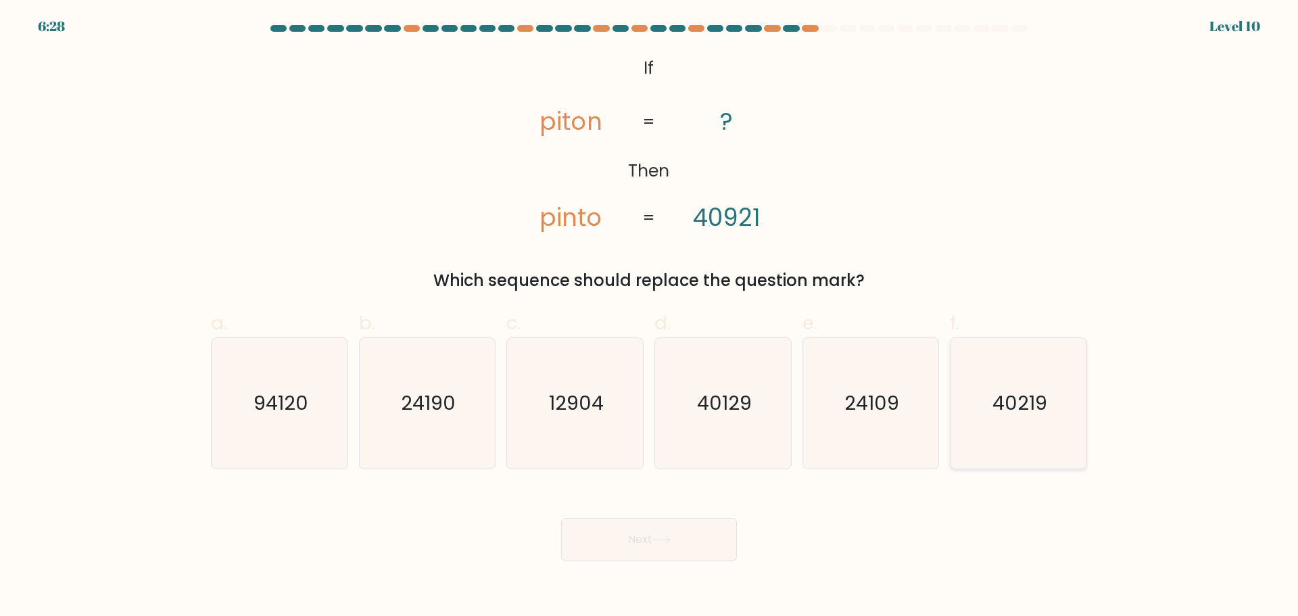
drag, startPoint x: 1068, startPoint y: 398, endPoint x: 1060, endPoint y: 405, distance: 10.6
click at [1068, 399] on icon "40219" at bounding box center [1018, 403] width 130 height 130
click at [649, 317] on input "f. 40219" at bounding box center [649, 312] width 1 height 9
radio input "true"
click at [656, 547] on button "Next" at bounding box center [649, 539] width 176 height 43
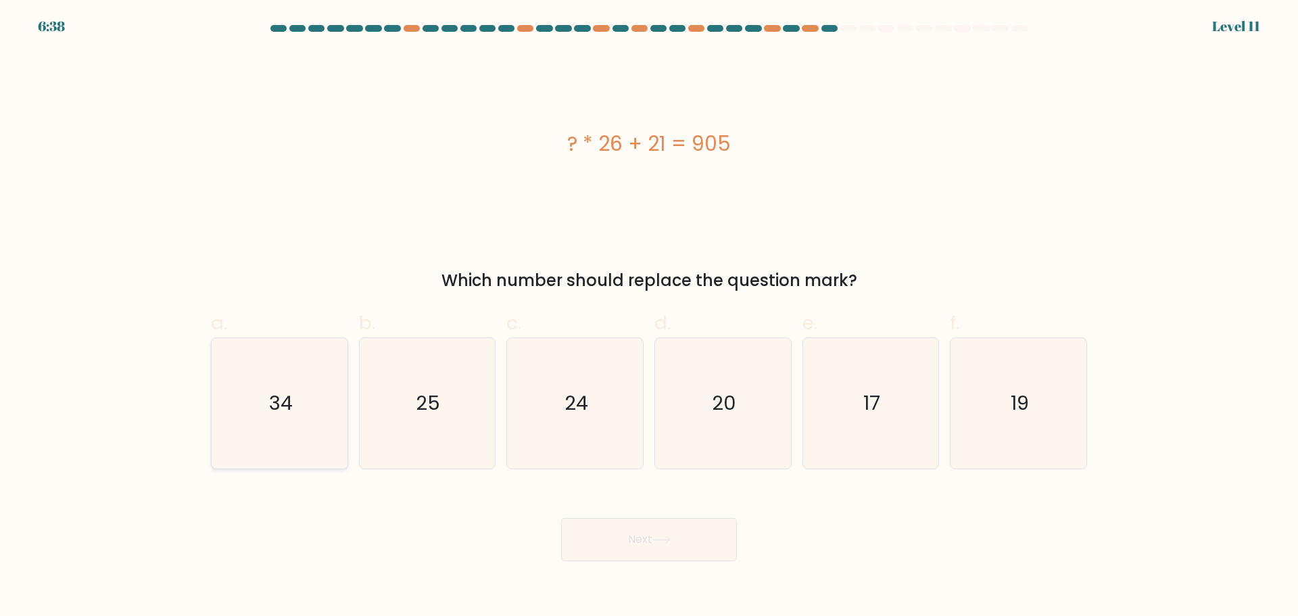
click at [303, 428] on icon "34" at bounding box center [279, 403] width 130 height 130
click at [649, 317] on input "a. 34" at bounding box center [649, 312] width 1 height 9
radio input "true"
click at [631, 528] on button "Next" at bounding box center [649, 539] width 176 height 43
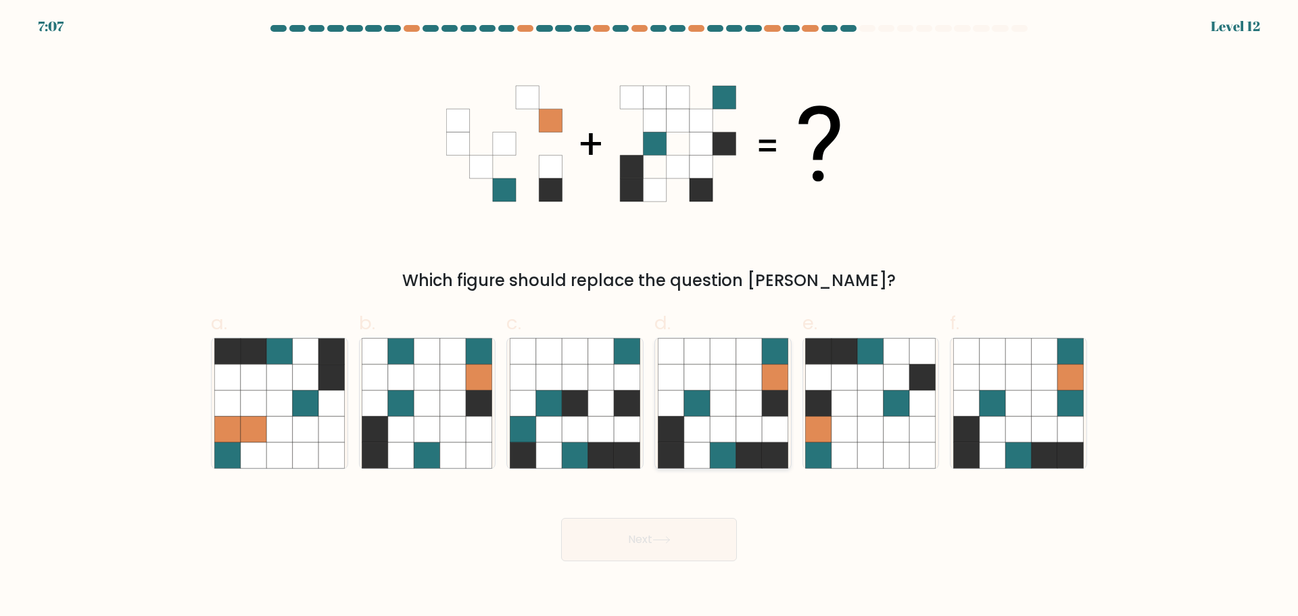
click at [753, 422] on icon at bounding box center [749, 429] width 26 height 26
click at [649, 317] on input "d." at bounding box center [649, 312] width 1 height 9
radio input "true"
click at [719, 560] on button "Next" at bounding box center [649, 539] width 176 height 43
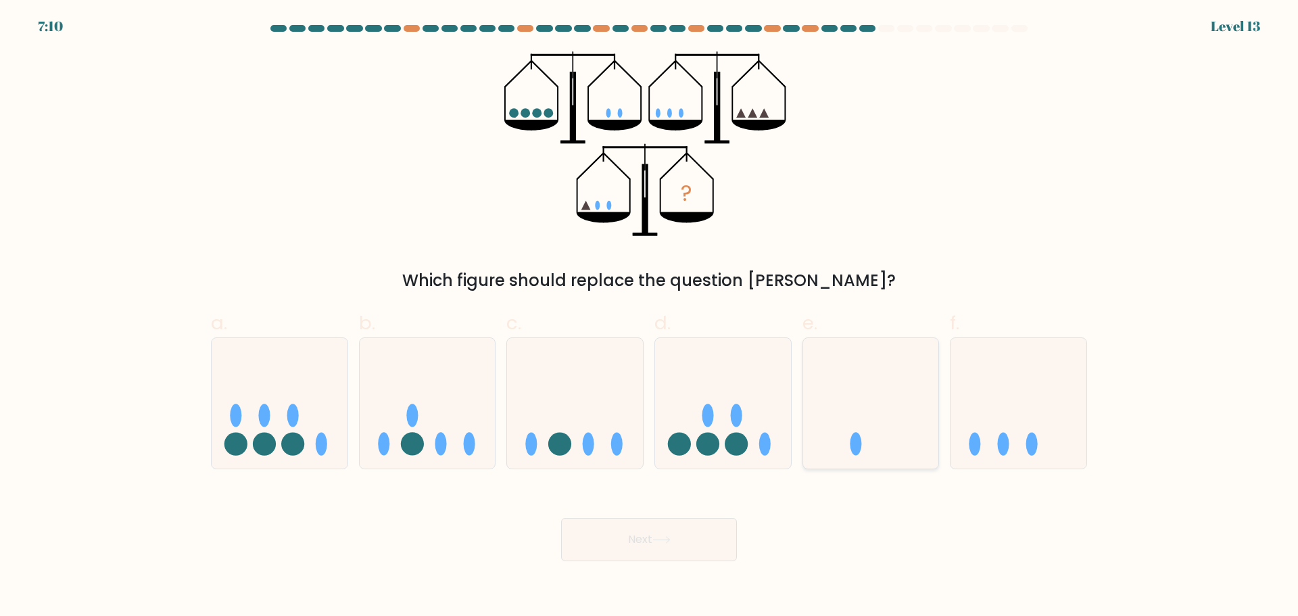
click at [887, 407] on icon at bounding box center [871, 403] width 136 height 112
click at [649, 317] on input "e." at bounding box center [649, 312] width 1 height 9
radio input "true"
click at [698, 527] on button "Next" at bounding box center [649, 539] width 176 height 43
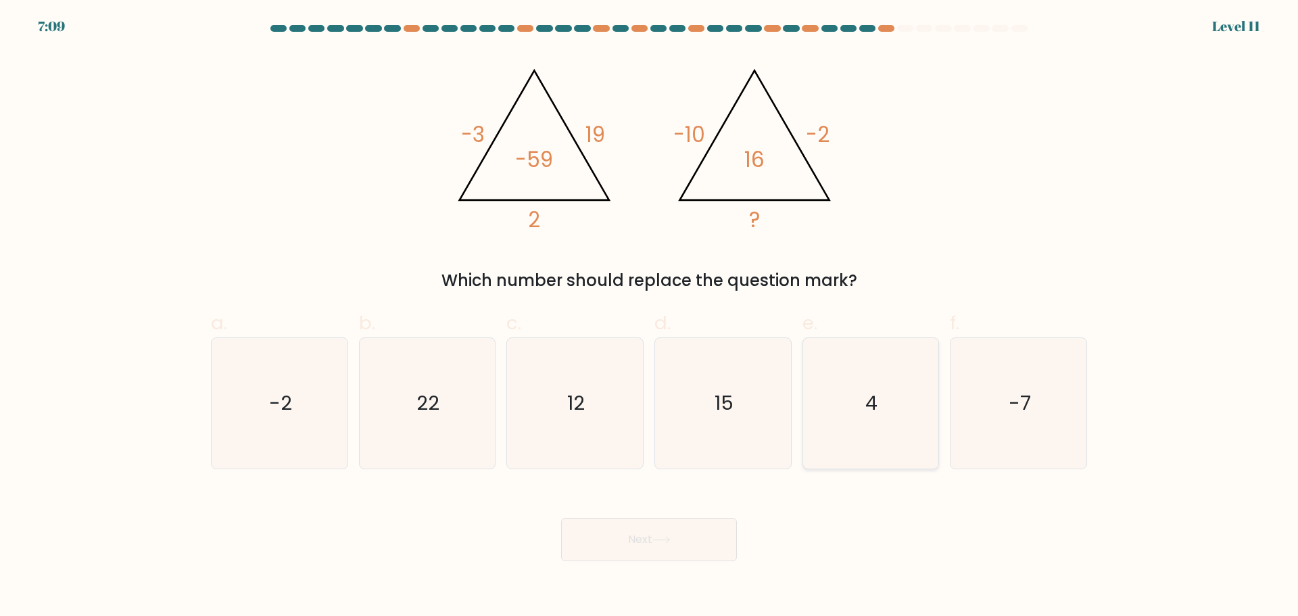
click at [858, 402] on icon "4" at bounding box center [870, 403] width 130 height 130
click at [649, 317] on input "e. 4" at bounding box center [649, 312] width 1 height 9
radio input "true"
click at [656, 536] on icon at bounding box center [661, 539] width 18 height 7
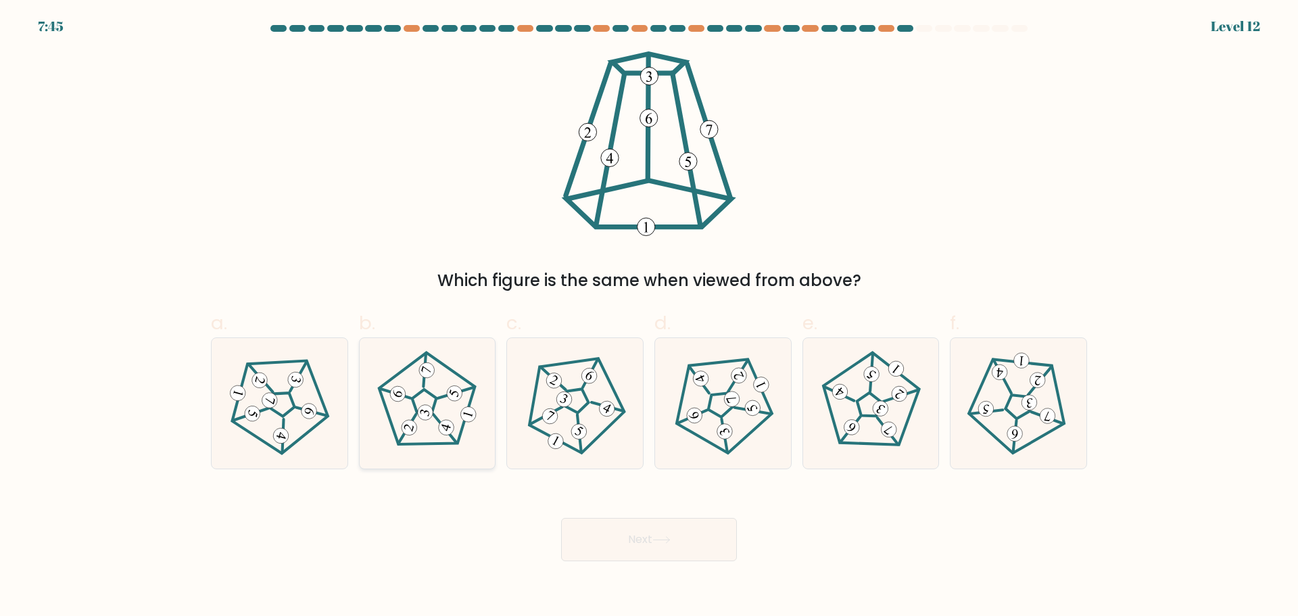
click at [449, 397] on 780 at bounding box center [454, 393] width 19 height 19
click at [649, 317] on input "b." at bounding box center [649, 312] width 1 height 9
radio input "true"
click at [651, 560] on button "Next" at bounding box center [649, 539] width 176 height 43
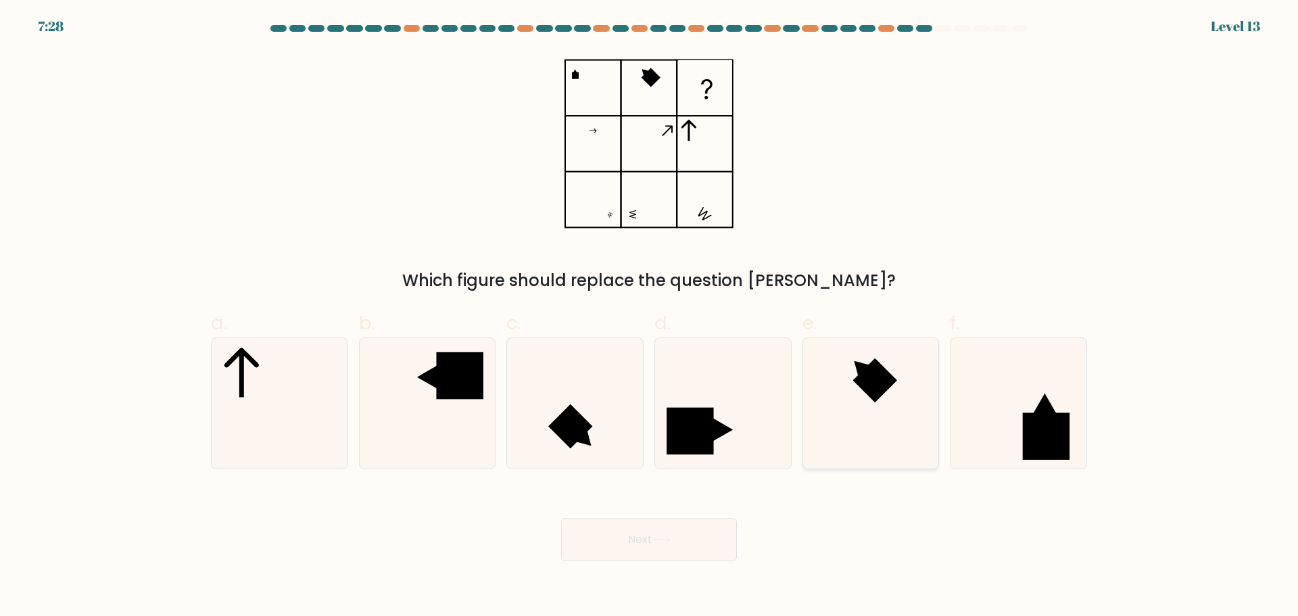
click at [863, 376] on rect at bounding box center [875, 380] width 45 height 45
click at [649, 317] on input "e." at bounding box center [649, 312] width 1 height 9
radio input "true"
click at [701, 529] on button "Next" at bounding box center [649, 539] width 176 height 43
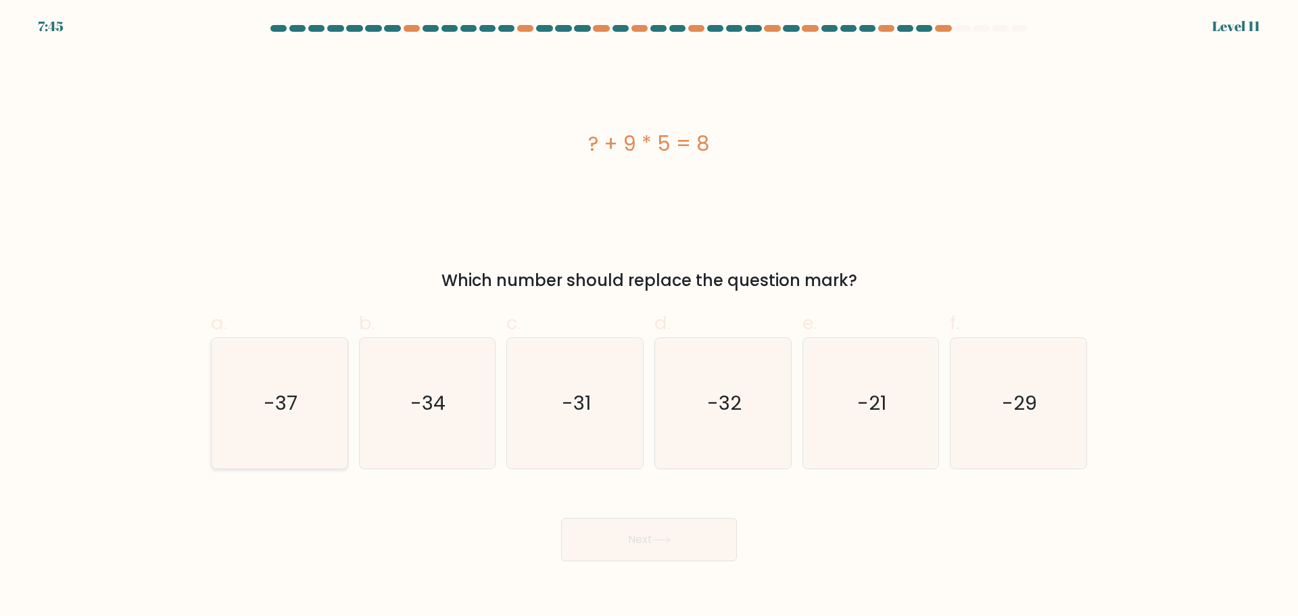
click at [236, 382] on icon "-37" at bounding box center [279, 403] width 130 height 130
click at [649, 317] on input "a. -37" at bounding box center [649, 312] width 1 height 9
radio input "true"
click at [650, 540] on button "Next" at bounding box center [649, 539] width 176 height 43
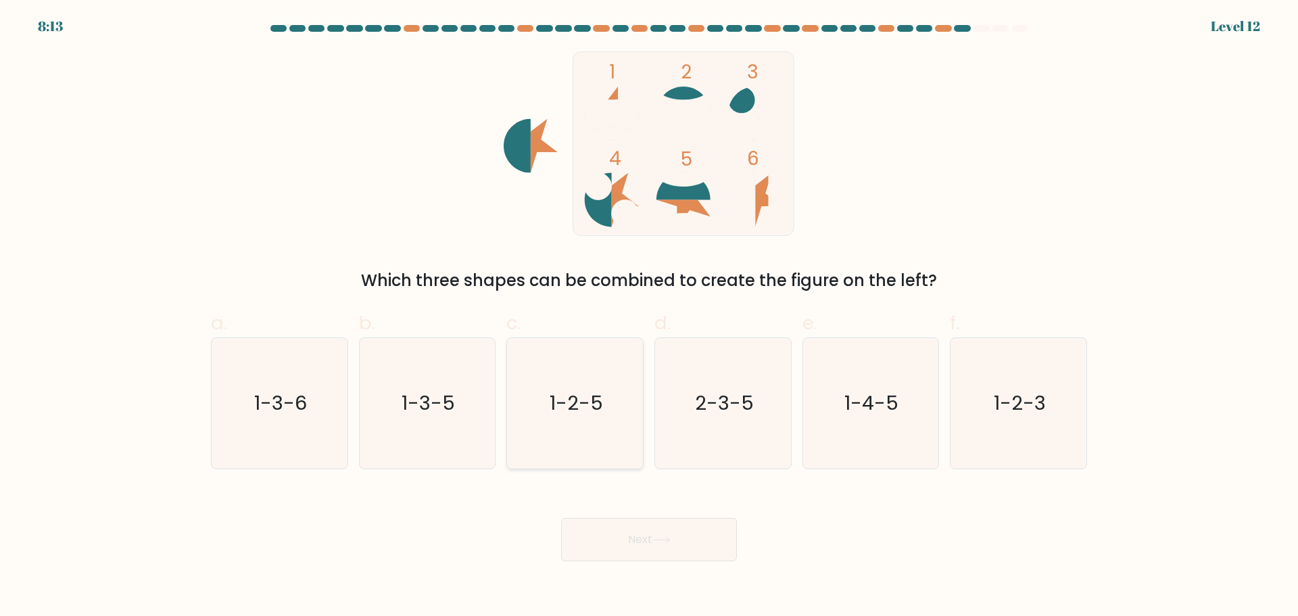
click at [574, 369] on icon "1-2-5" at bounding box center [575, 403] width 130 height 130
click at [649, 317] on input "c. 1-2-5" at bounding box center [649, 312] width 1 height 9
radio input "true"
click at [648, 538] on button "Next" at bounding box center [649, 539] width 176 height 43
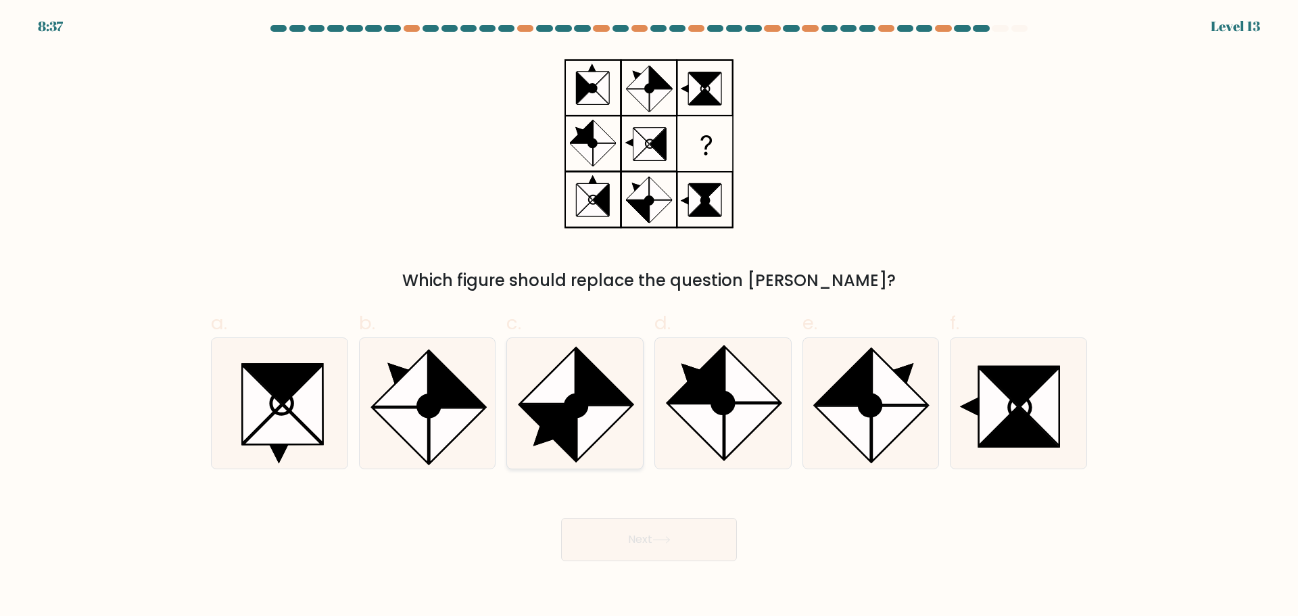
click at [581, 418] on icon at bounding box center [603, 432] width 55 height 55
click at [649, 317] on input "c." at bounding box center [649, 312] width 1 height 9
radio input "true"
click at [642, 532] on button "Next" at bounding box center [649, 539] width 176 height 43
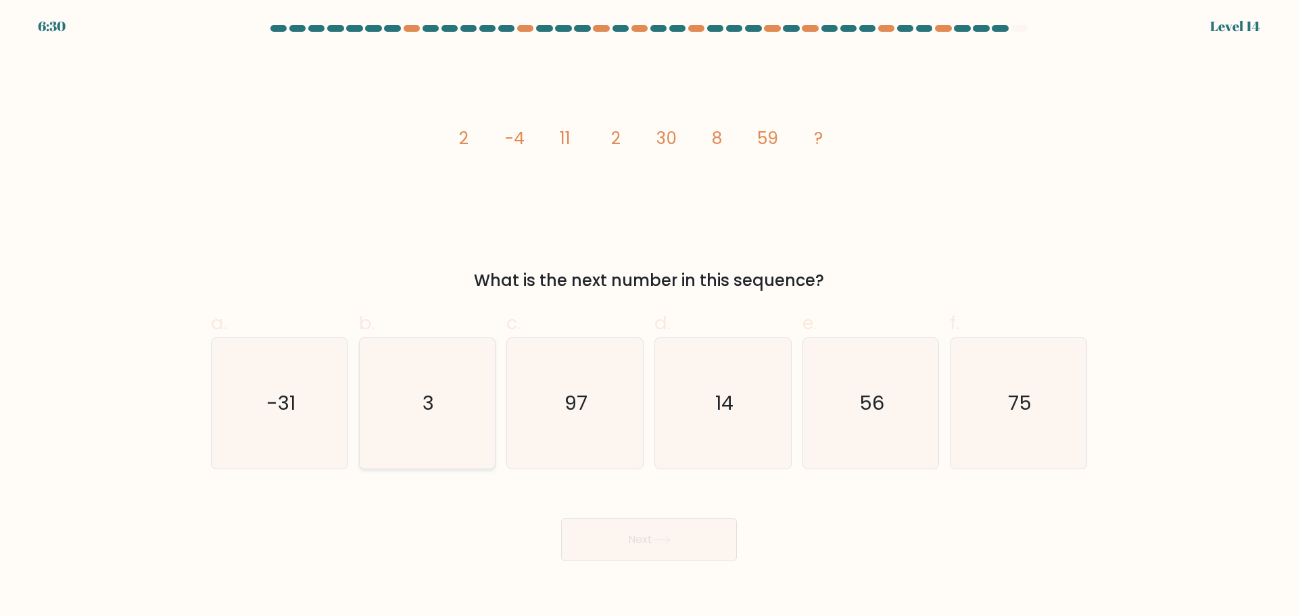
click at [420, 385] on icon "3" at bounding box center [427, 403] width 130 height 130
click at [649, 317] on input "b. 3" at bounding box center [649, 312] width 1 height 9
radio input "true"
click at [680, 545] on button "Next" at bounding box center [649, 539] width 176 height 43
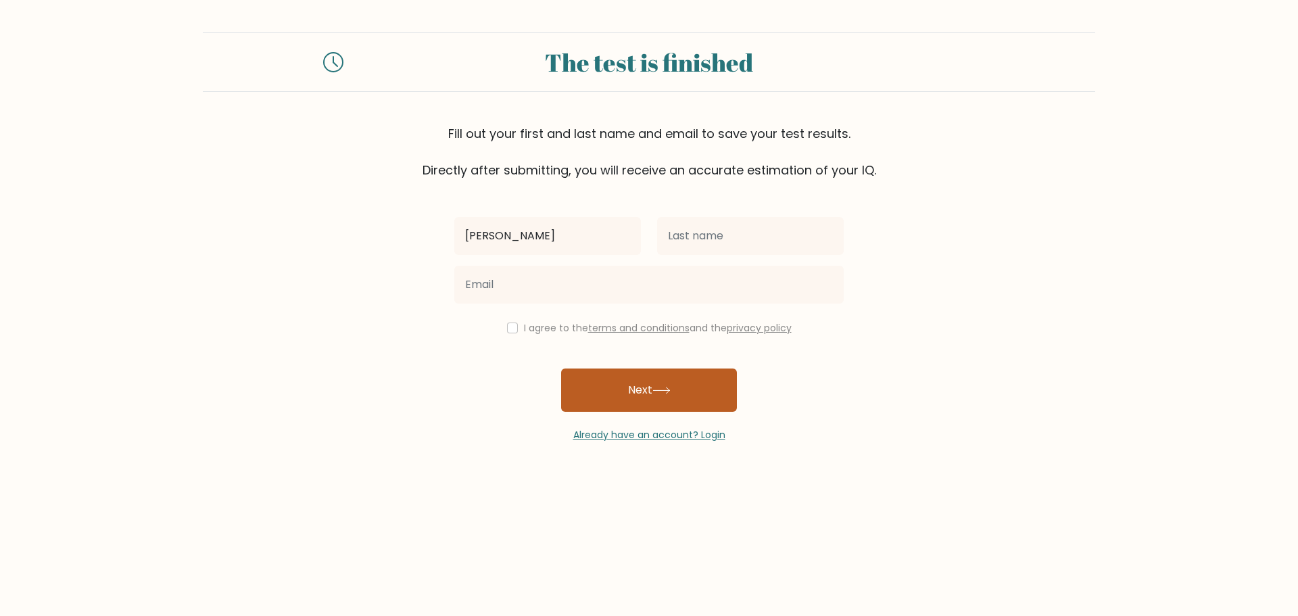
type input "Jan Paul"
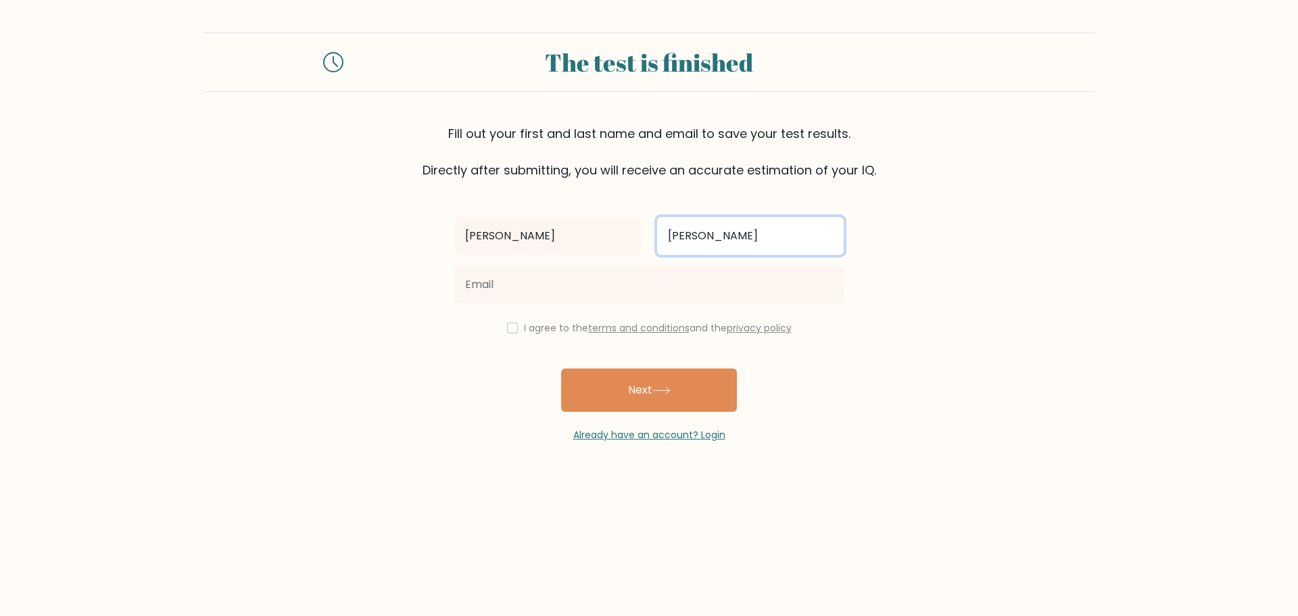
type input "Aguillon"
click at [507, 329] on input "checkbox" at bounding box center [512, 327] width 11 height 11
checkbox input "true"
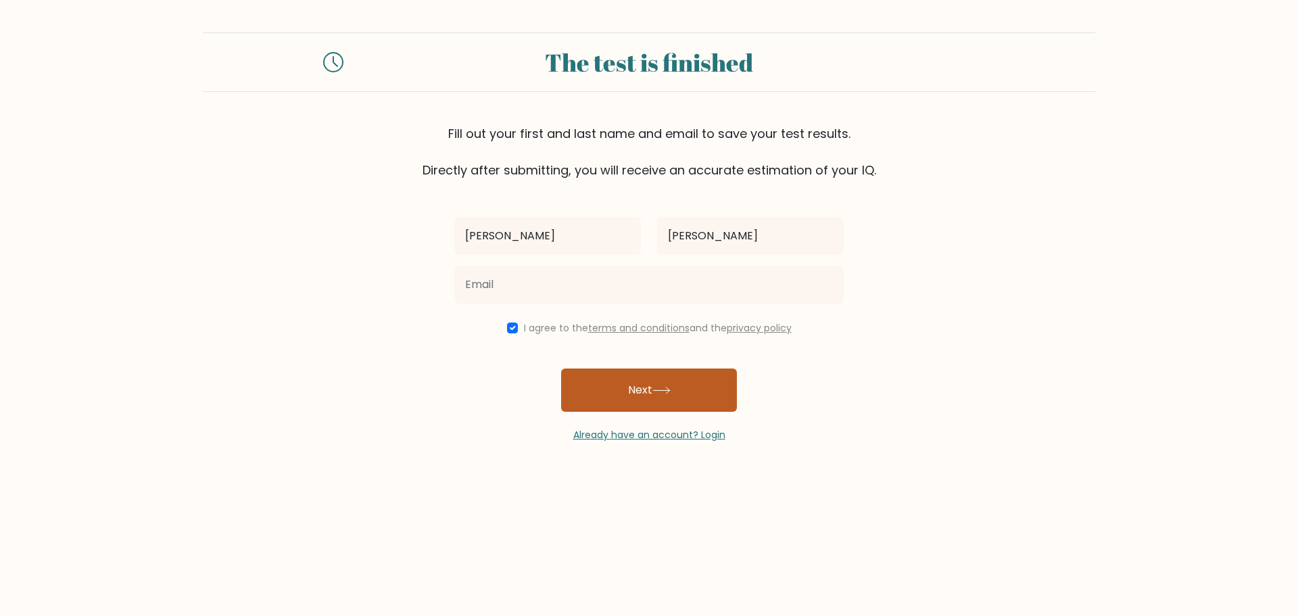
click at [641, 387] on button "Next" at bounding box center [649, 389] width 176 height 43
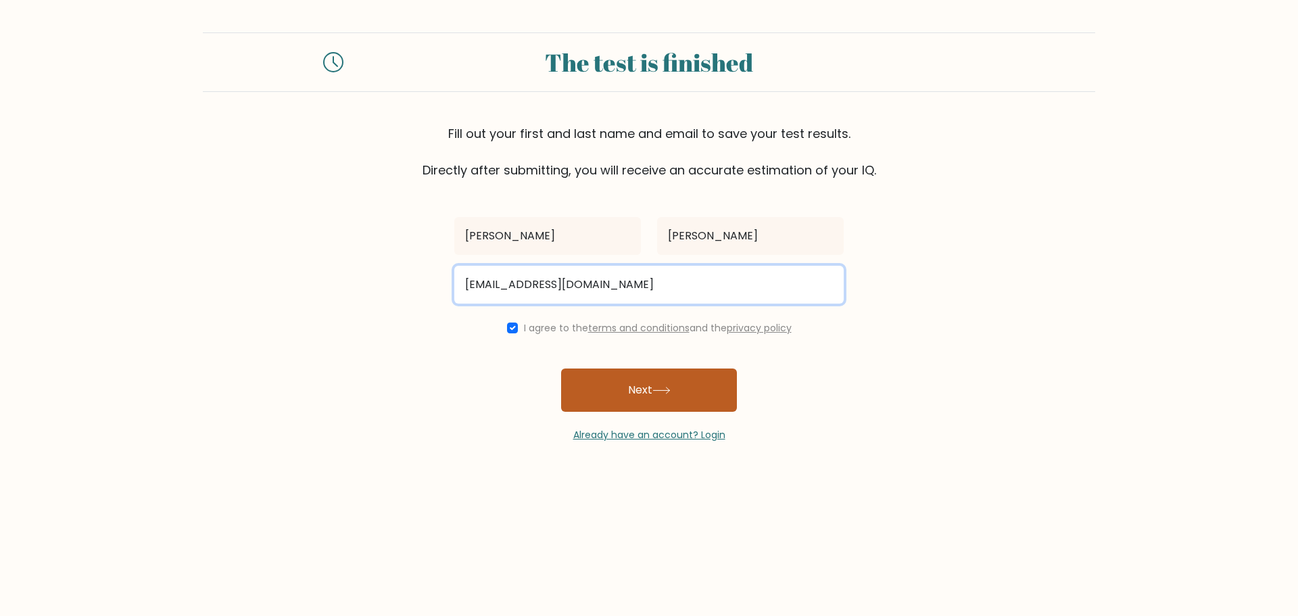
type input "aguillonjanpaul@gmail.com"
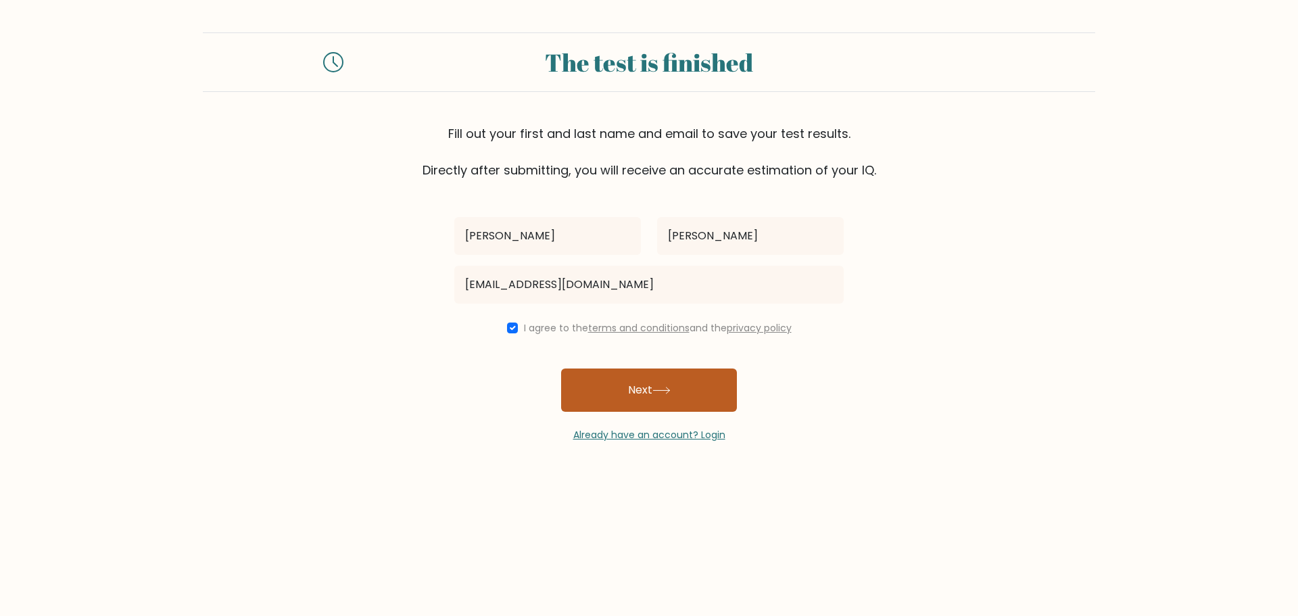
click at [622, 377] on button "Next" at bounding box center [649, 389] width 176 height 43
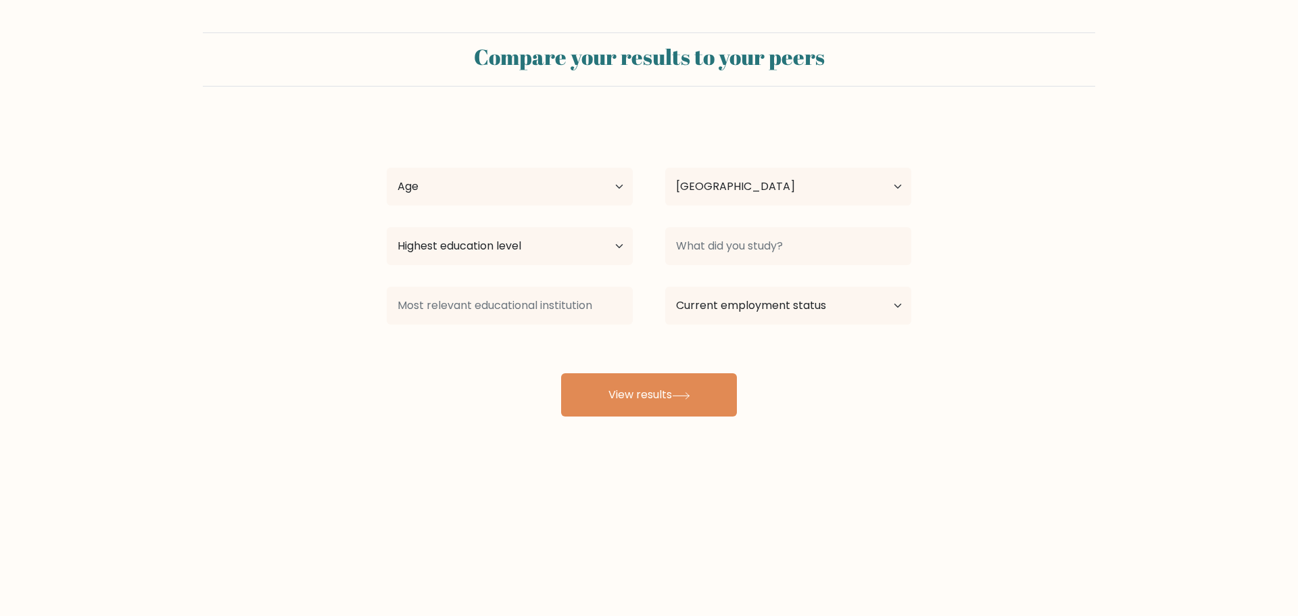
select select "PH"
click at [560, 205] on select "Age Under [DEMOGRAPHIC_DATA] [DEMOGRAPHIC_DATA] [DEMOGRAPHIC_DATA] [DEMOGRAPHIC…" at bounding box center [510, 187] width 246 height 38
select select "25_34"
click at [387, 168] on select "Age Under [DEMOGRAPHIC_DATA] [DEMOGRAPHIC_DATA] [DEMOGRAPHIC_DATA] [DEMOGRAPHIC…" at bounding box center [510, 187] width 246 height 38
click at [759, 200] on select "Country [GEOGRAPHIC_DATA] [GEOGRAPHIC_DATA] [GEOGRAPHIC_DATA] [US_STATE] [GEOGR…" at bounding box center [788, 187] width 246 height 38
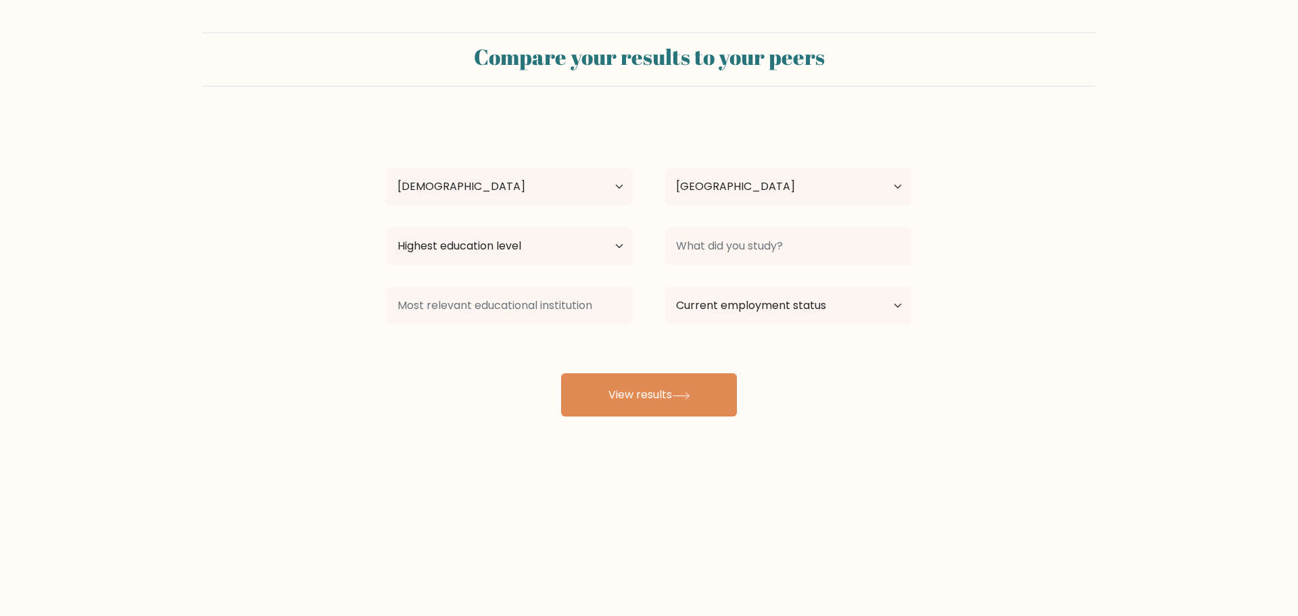
click at [570, 122] on div "Jan Paul Aguillon Age Under 18 years old 18-24 years old 25-34 years old 35-44 …" at bounding box center [648, 267] width 541 height 297
click at [516, 260] on select "Highest education level No schooling Primary Lower Secondary Upper Secondary Oc…" at bounding box center [510, 246] width 246 height 38
select select "bachelors_degree"
click at [387, 227] on select "Highest education level No schooling Primary Lower Secondary Upper Secondary Oc…" at bounding box center [510, 246] width 246 height 38
click at [792, 247] on input at bounding box center [788, 246] width 246 height 38
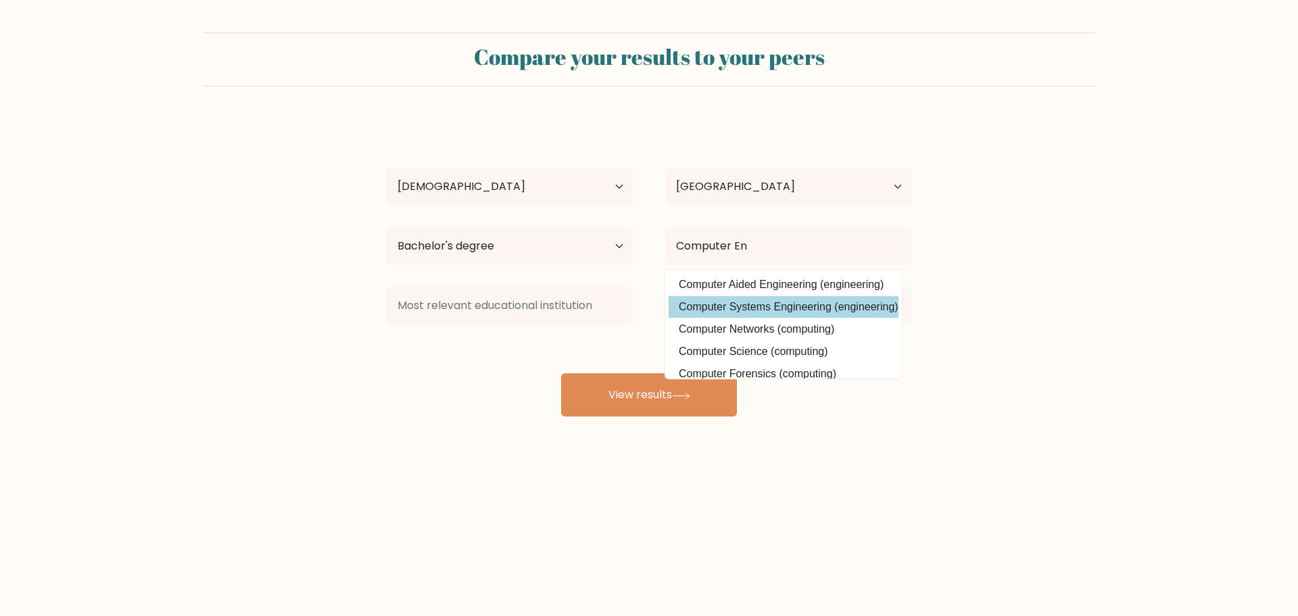
click at [842, 310] on option "Computer Systems Engineering (engineering)" at bounding box center [783, 307] width 230 height 22
type input "Computer Systems Engineering"
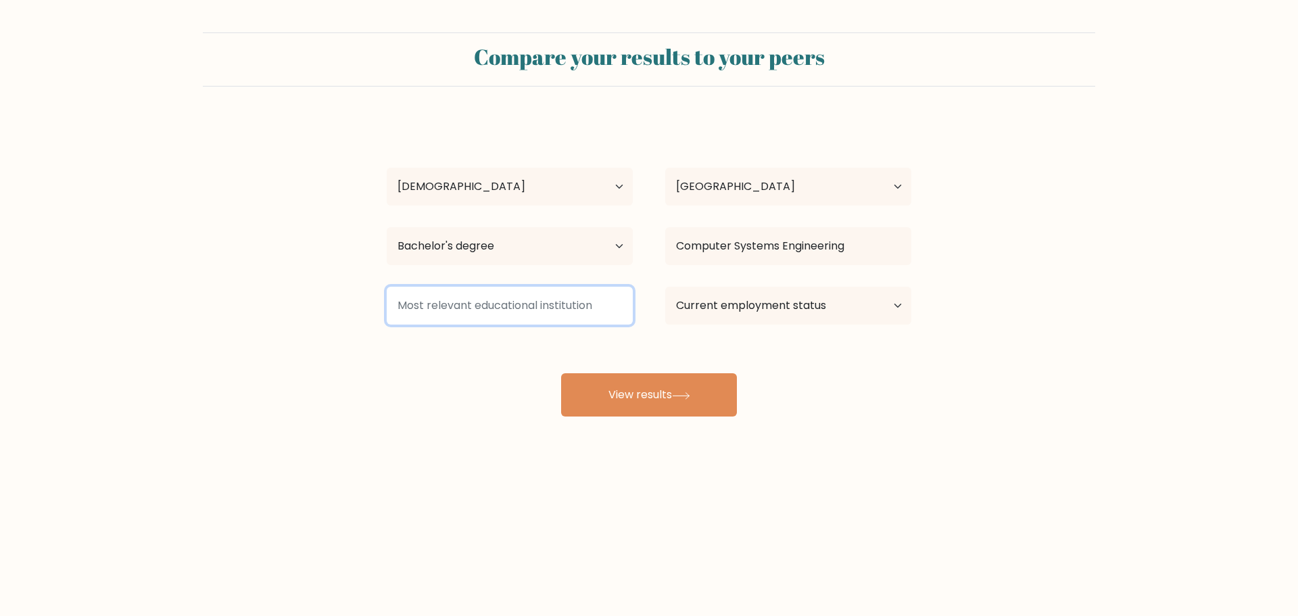
click at [626, 303] on input at bounding box center [510, 306] width 246 height 38
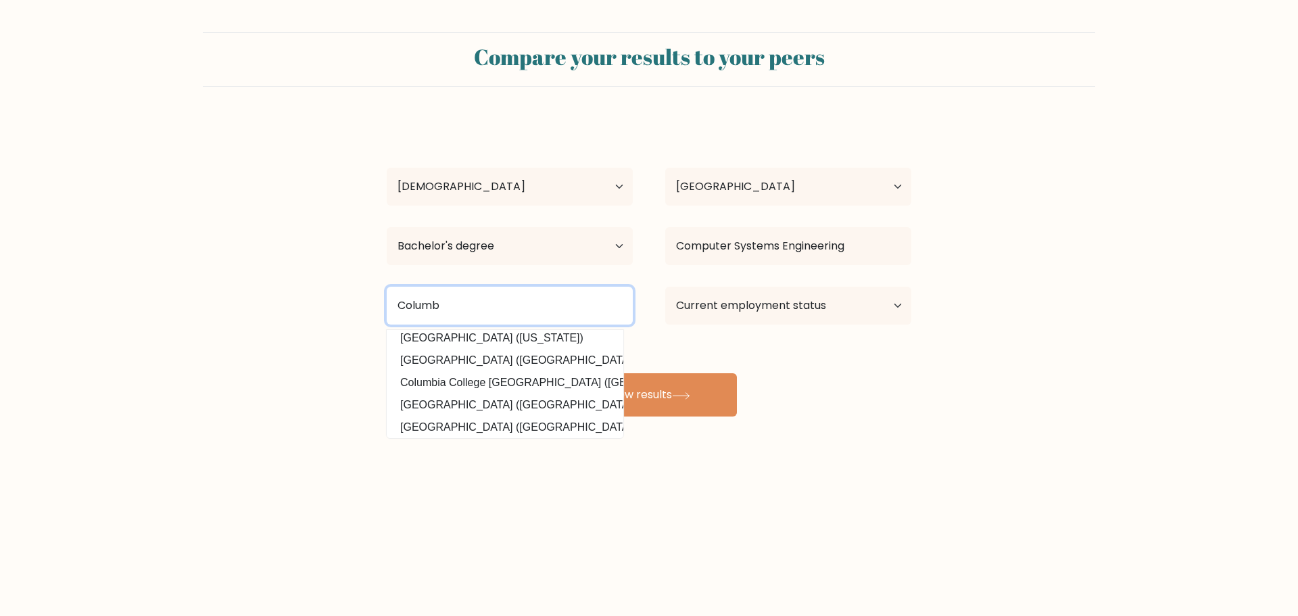
scroll to position [132, 0]
type input "C"
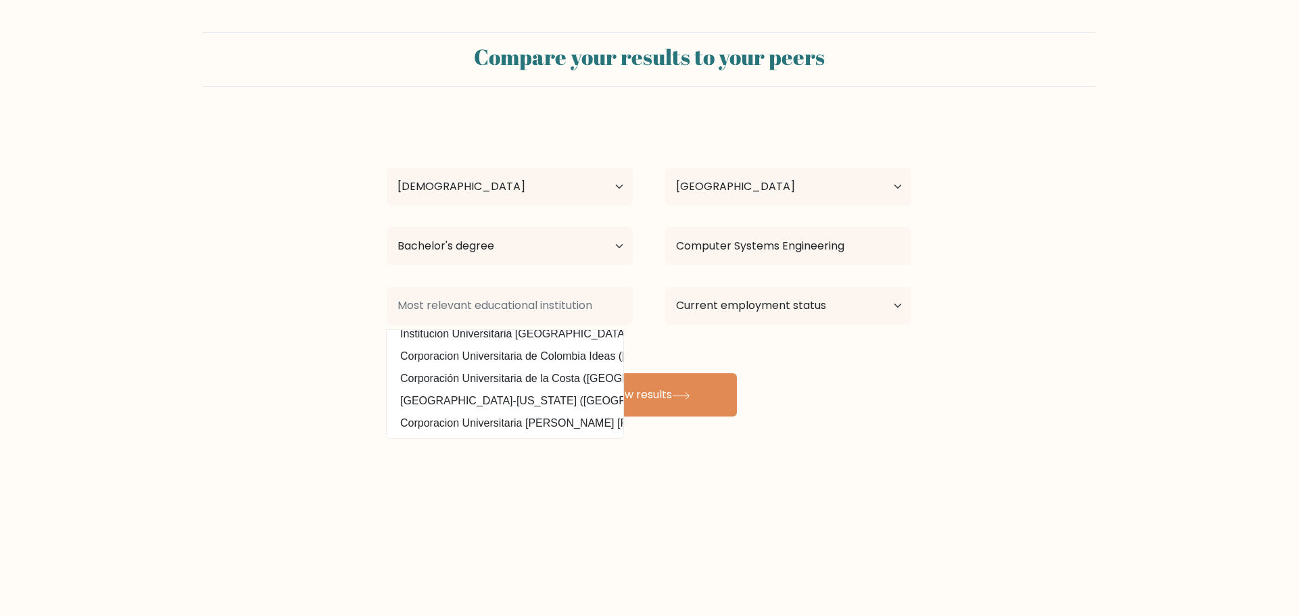
click at [985, 368] on form "Compare your results to your peers Jan Paul Aguillon Age Under 18 years old 18-…" at bounding box center [649, 224] width 1298 height 384
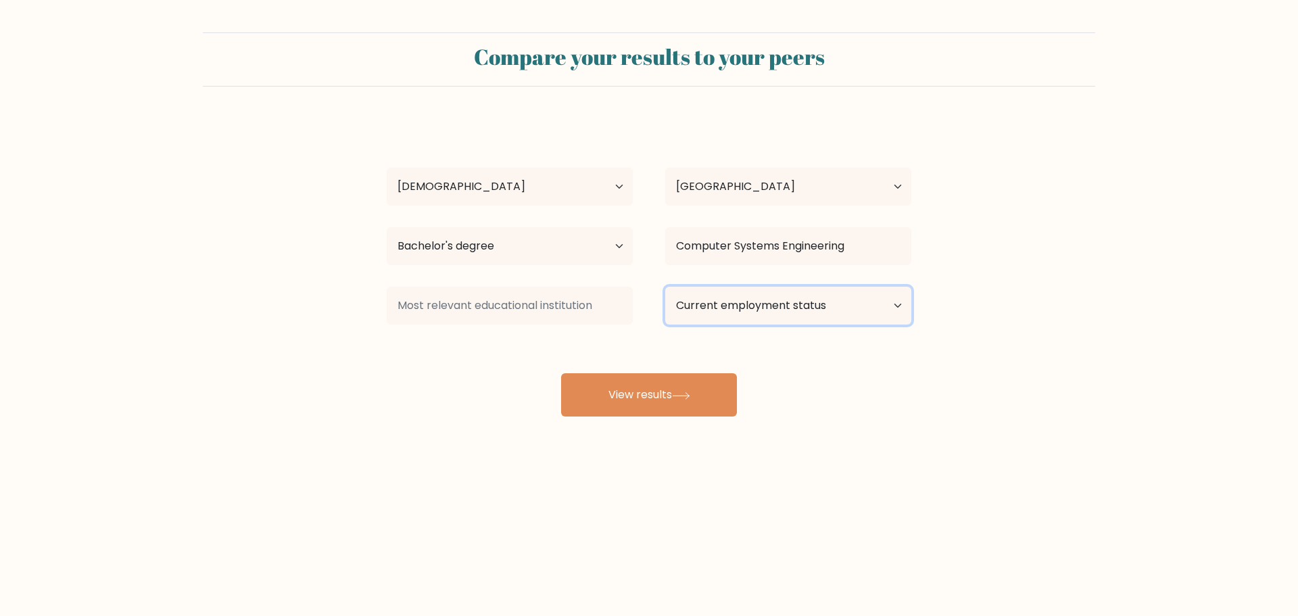
click at [795, 312] on select "Current employment status Employed Student Retired Other / prefer not to answer" at bounding box center [788, 306] width 246 height 38
select select "other"
click at [665, 287] on select "Current employment status Employed Student Retired Other / prefer not to answer" at bounding box center [788, 306] width 246 height 38
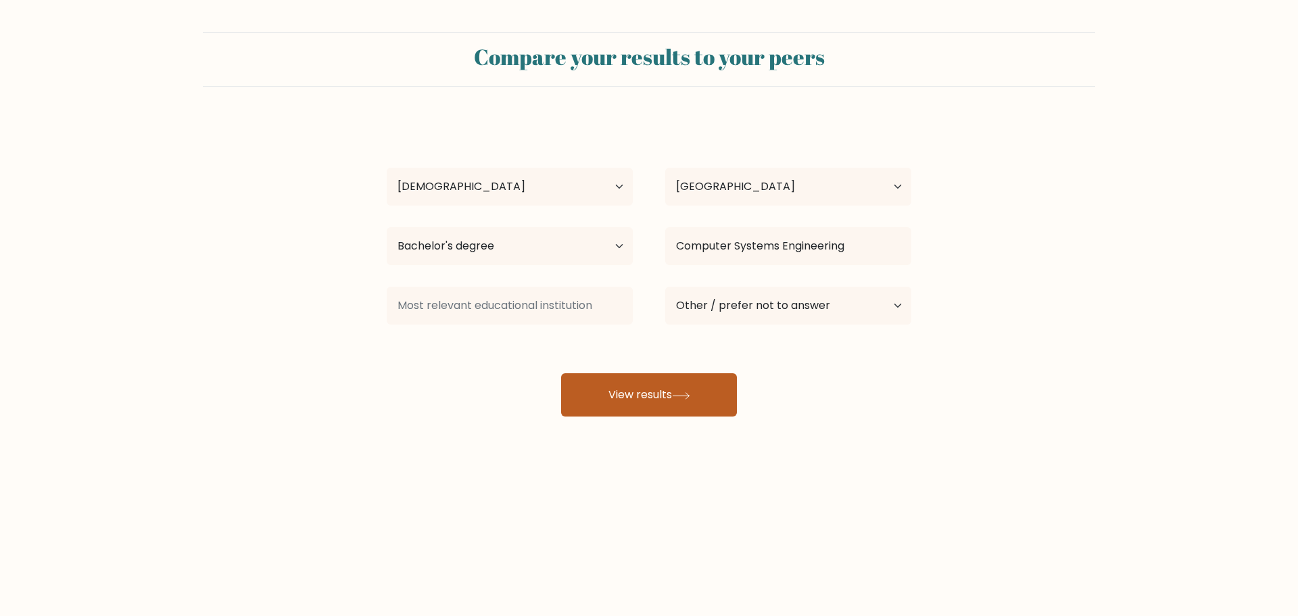
click at [677, 390] on button "View results" at bounding box center [649, 394] width 176 height 43
click at [556, 331] on div "Jan Paul Aguillon Age Under 18 years old 18-24 years old 25-34 years old 35-44 …" at bounding box center [648, 267] width 541 height 297
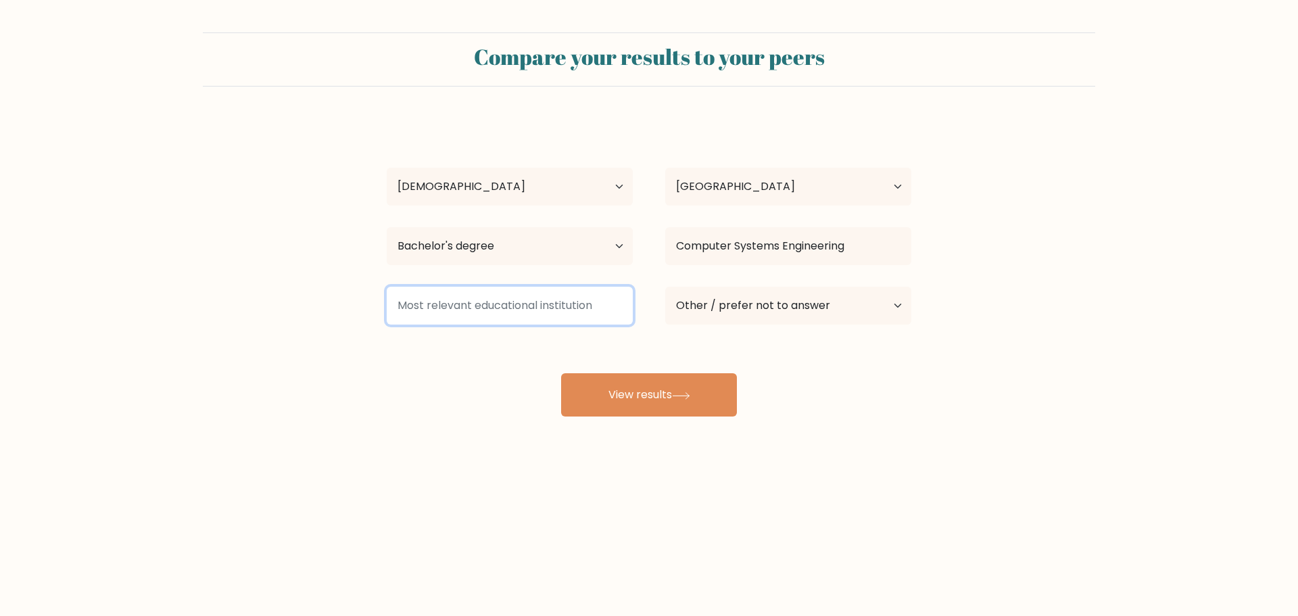
click at [526, 311] on input at bounding box center [510, 306] width 246 height 38
type input "p"
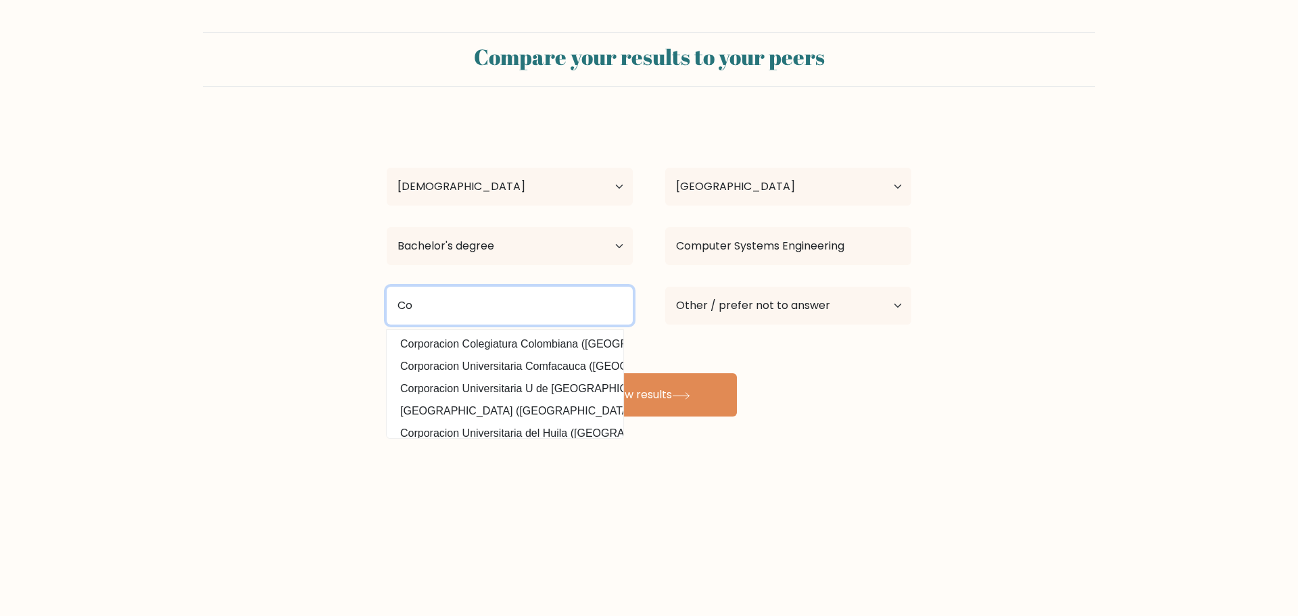
click at [481, 312] on input "Co" at bounding box center [510, 306] width 246 height 38
type input "C"
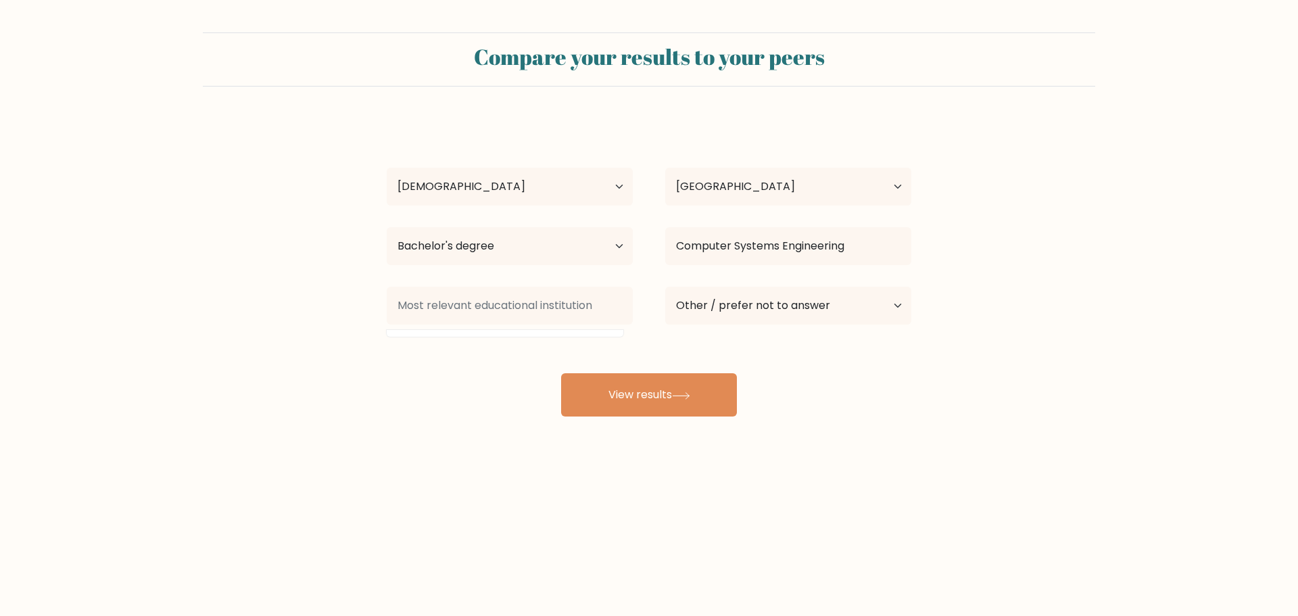
click at [439, 368] on div "Jan Paul Aguillon Age Under 18 years old 18-24 years old 25-34 years old 35-44 …" at bounding box center [648, 267] width 541 height 297
click at [460, 318] on input at bounding box center [510, 306] width 246 height 38
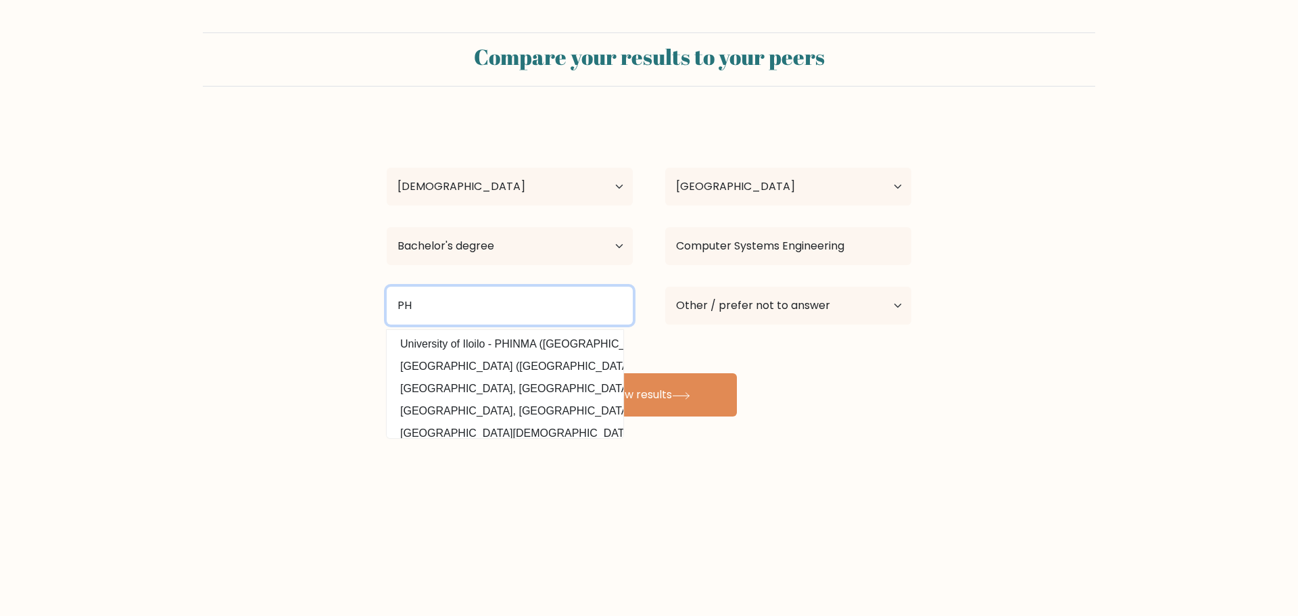
type input "P"
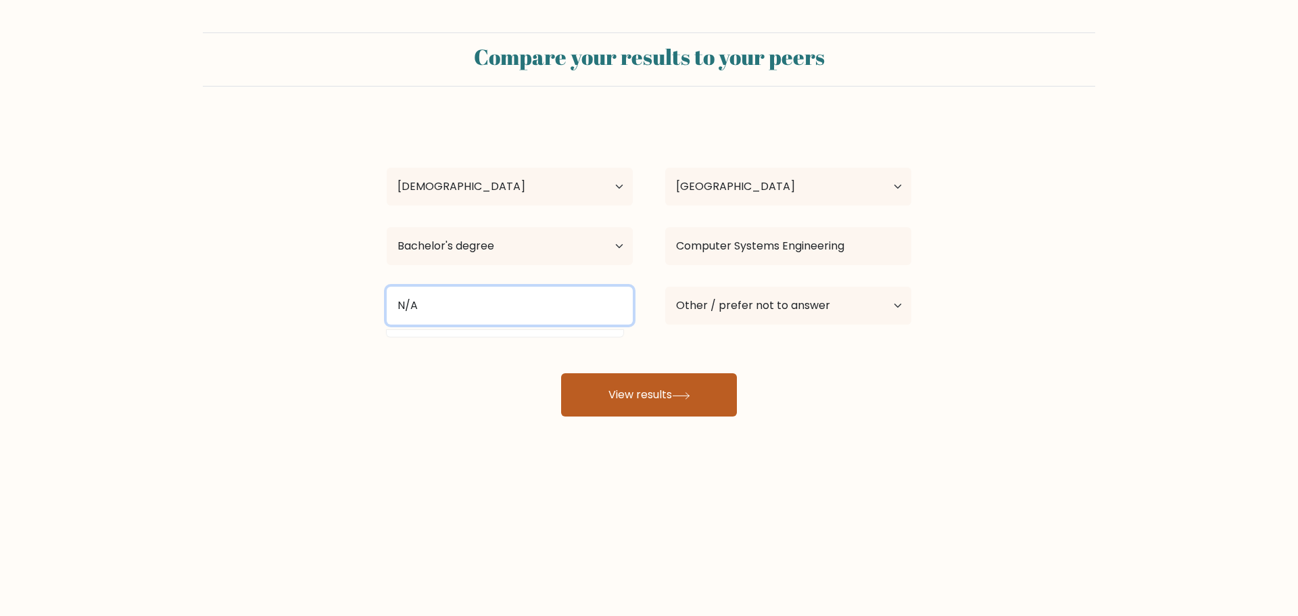
type input "N/A"
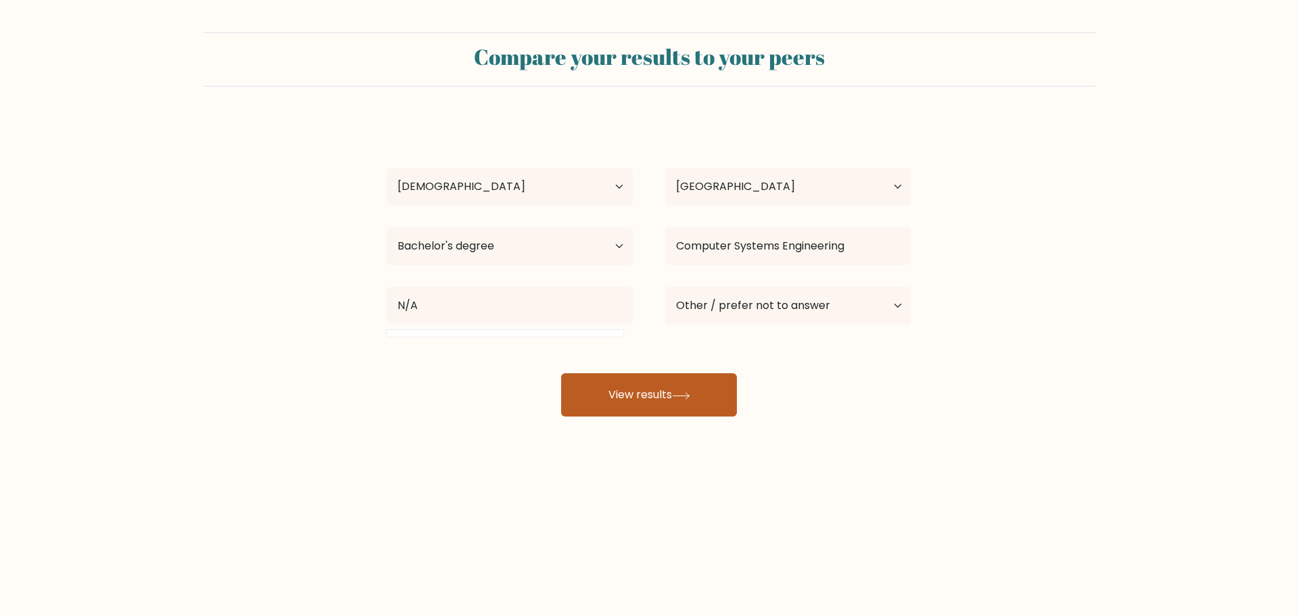
click at [645, 384] on button "View results" at bounding box center [649, 394] width 176 height 43
